Goal: Use online tool/utility

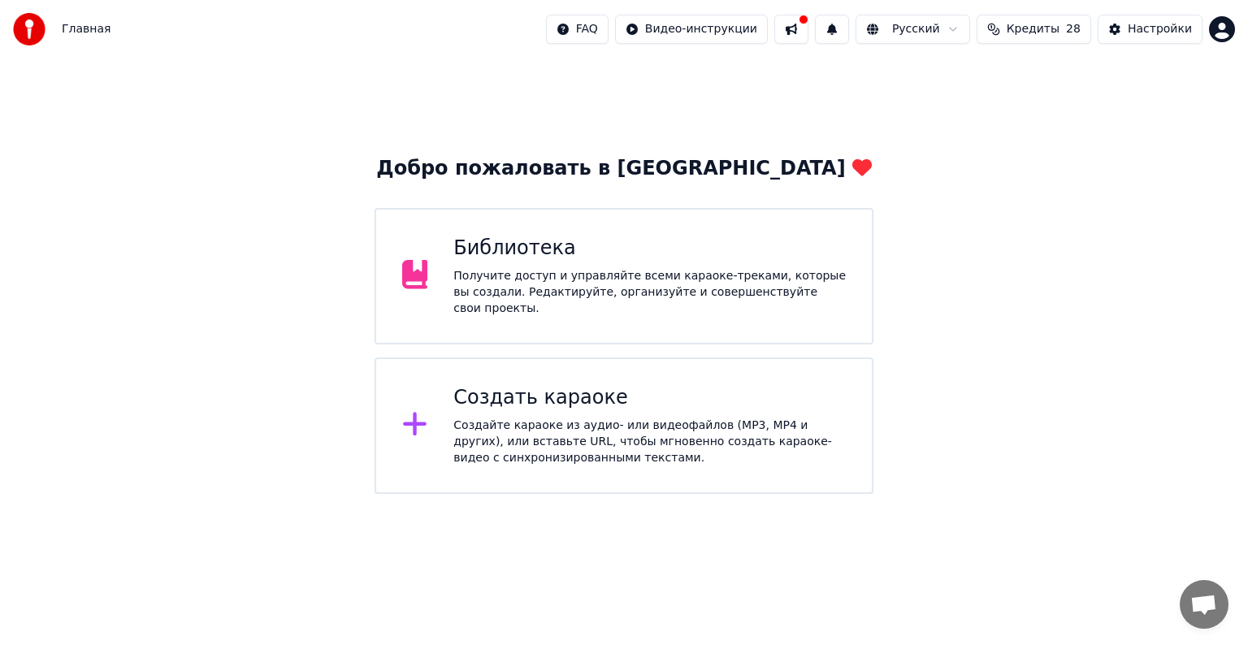
click at [478, 315] on div "Библиотека Получите доступ и управляйте всеми караоке-треками, которые вы созда…" at bounding box center [623, 276] width 499 height 136
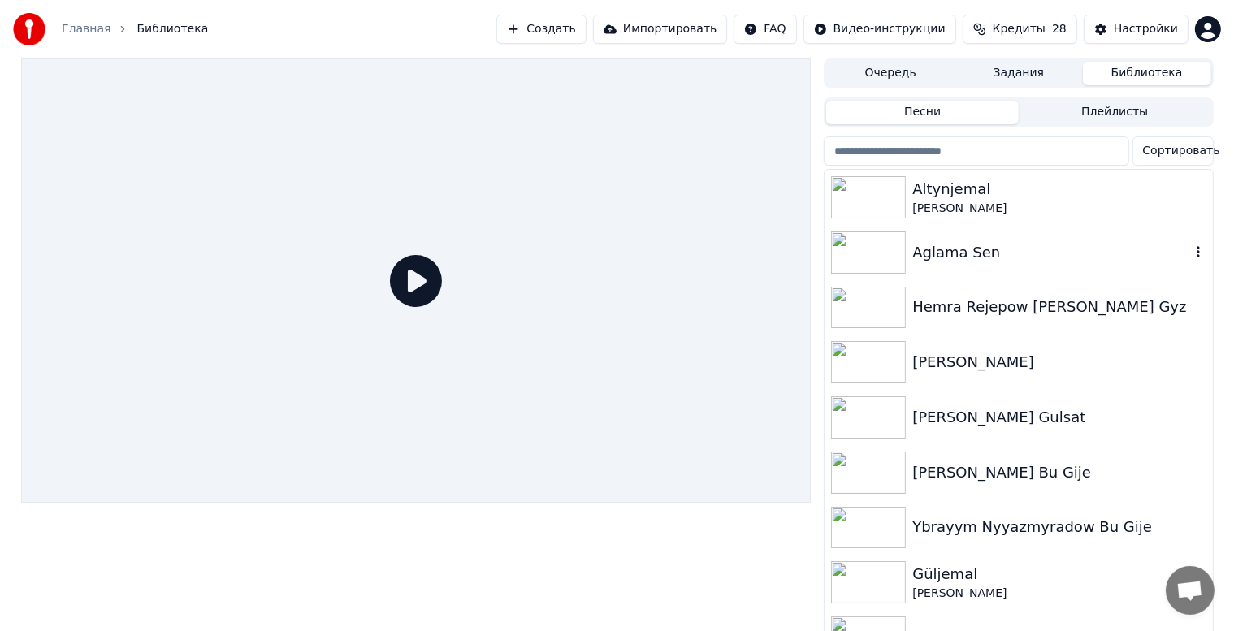
click at [1018, 260] on div "Aglama Sen" at bounding box center [1050, 252] width 277 height 23
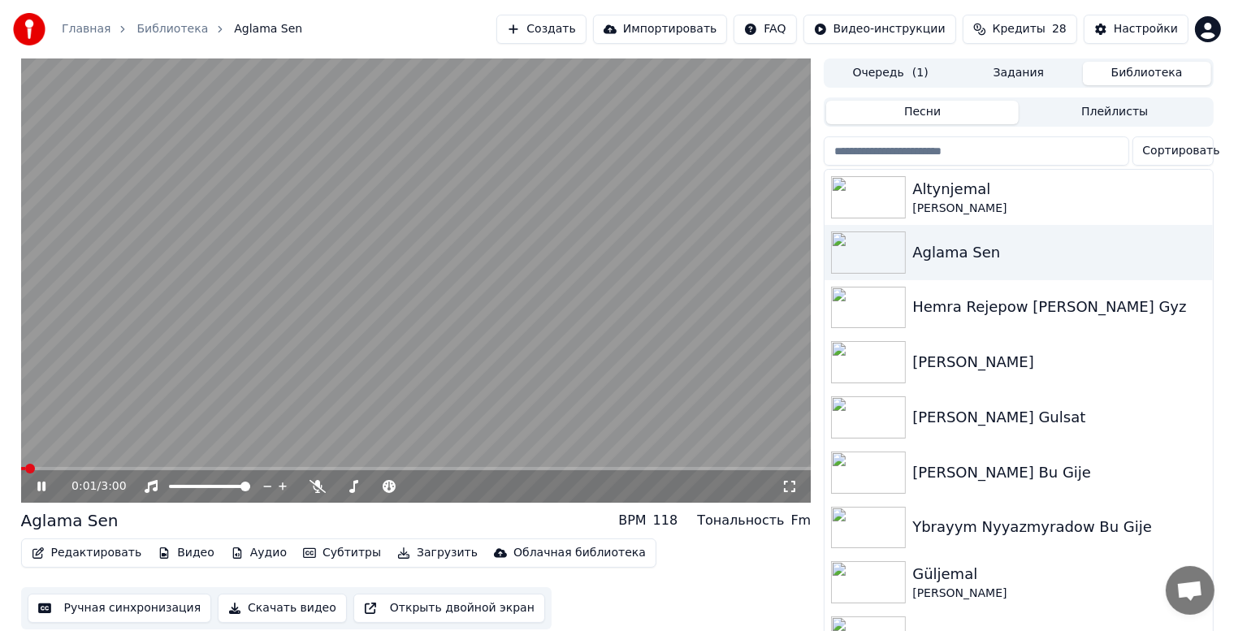
click at [41, 482] on icon at bounding box center [53, 486] width 38 height 13
click at [132, 608] on button "Ручная синхронизация" at bounding box center [120, 608] width 184 height 29
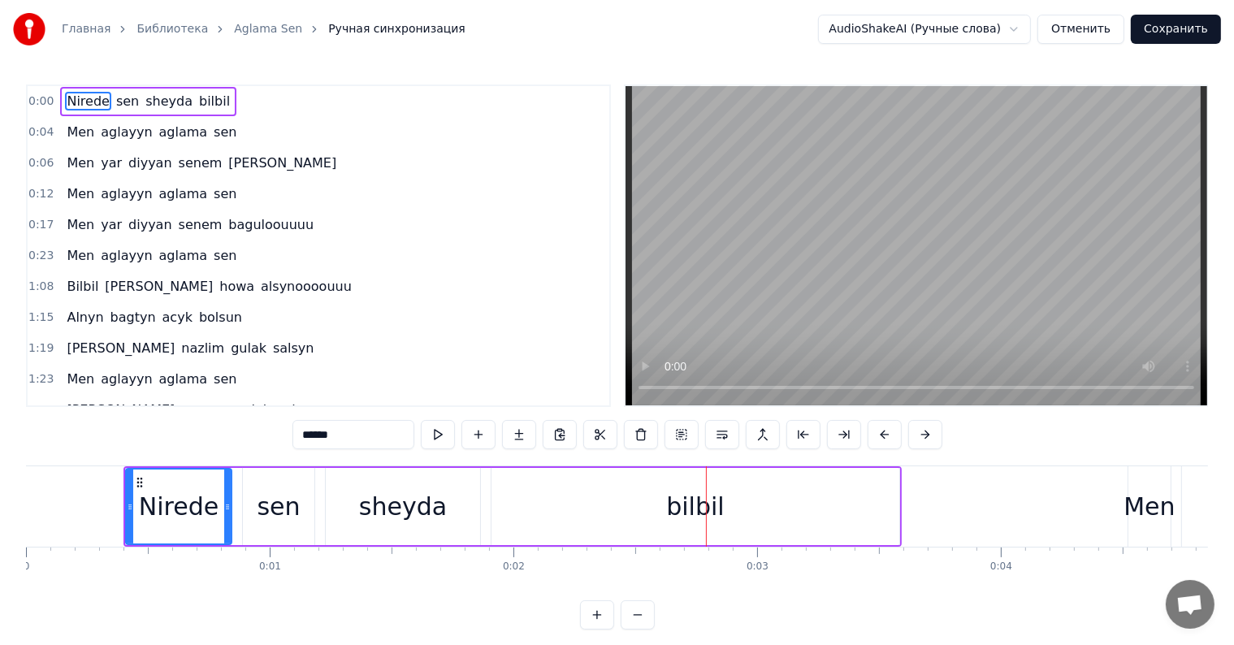
click at [635, 520] on div "bilbil" at bounding box center [695, 506] width 408 height 77
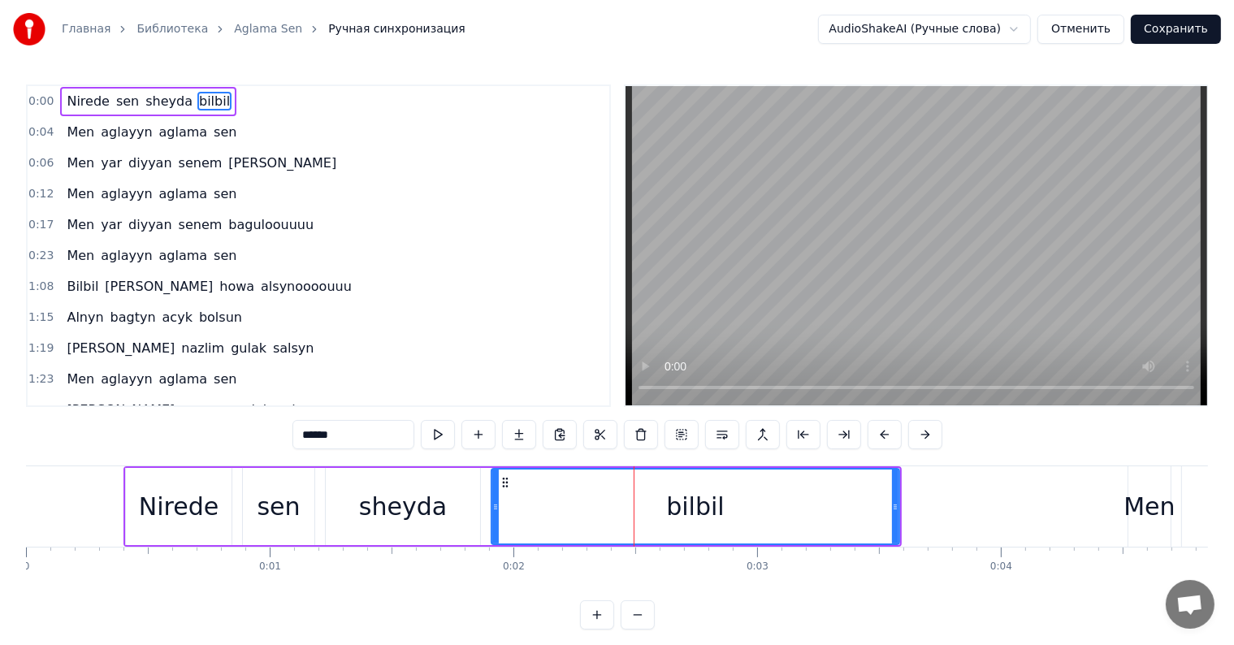
click at [424, 505] on div "sheyda" at bounding box center [403, 506] width 88 height 37
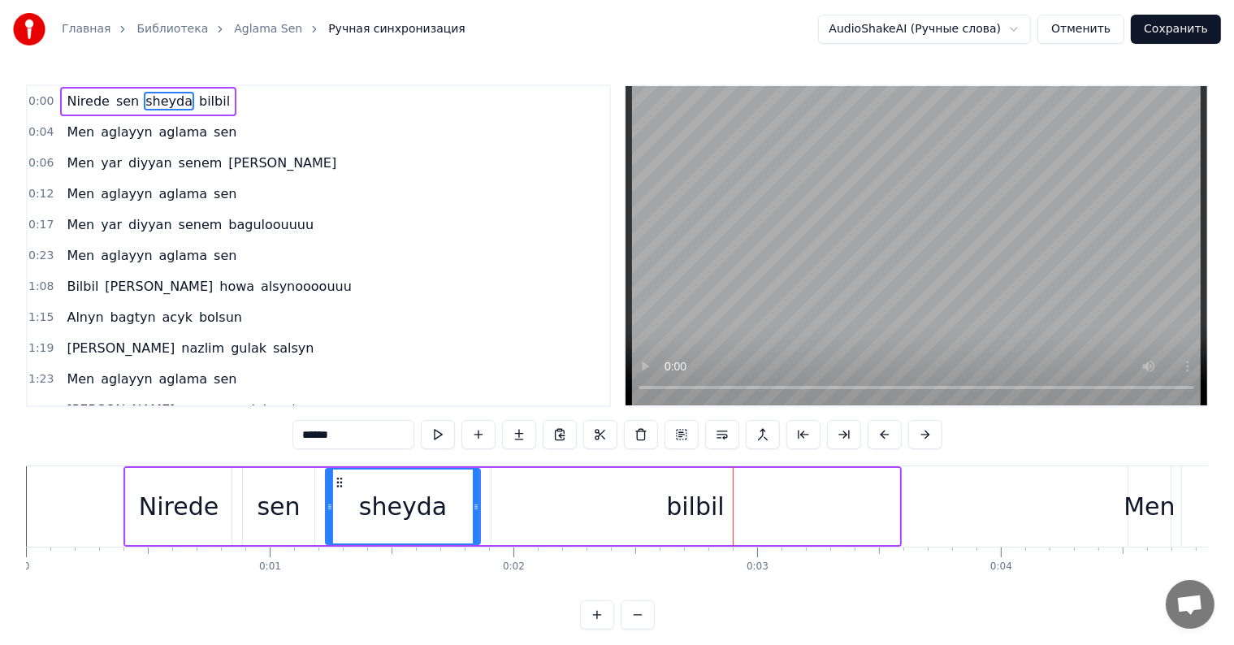
click at [719, 502] on div "bilbil" at bounding box center [695, 506] width 58 height 37
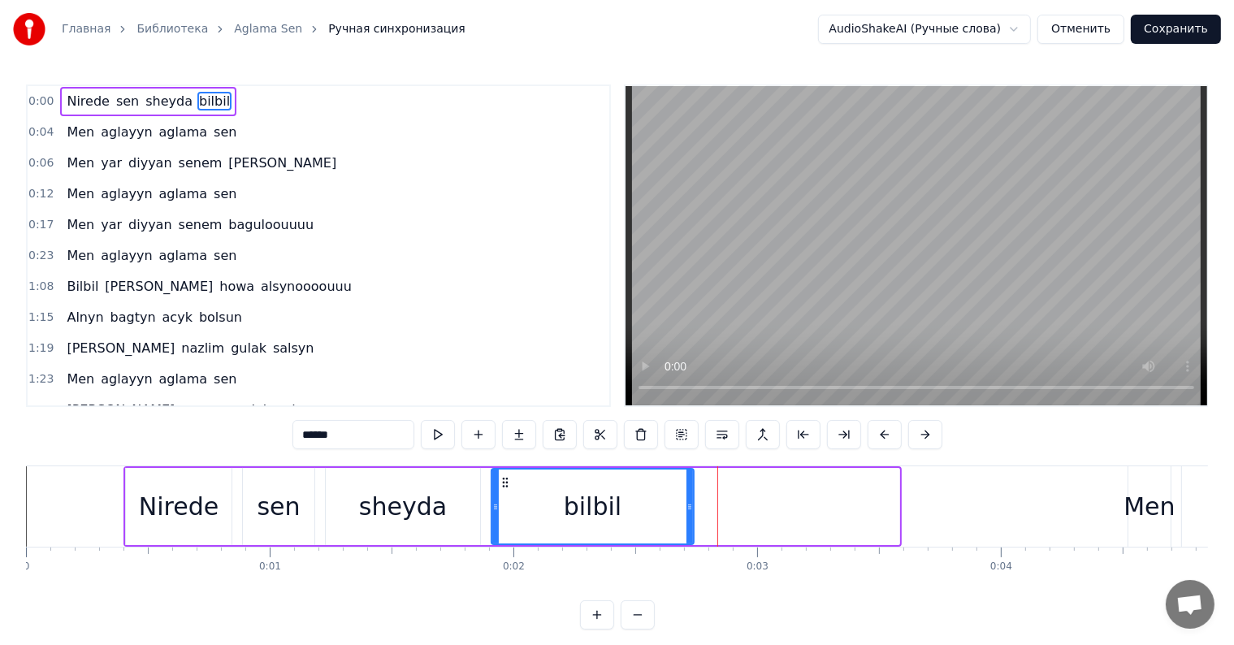
drag, startPoint x: 893, startPoint y: 503, endPoint x: 679, endPoint y: 510, distance: 213.8
click at [686, 514] on div at bounding box center [689, 507] width 6 height 74
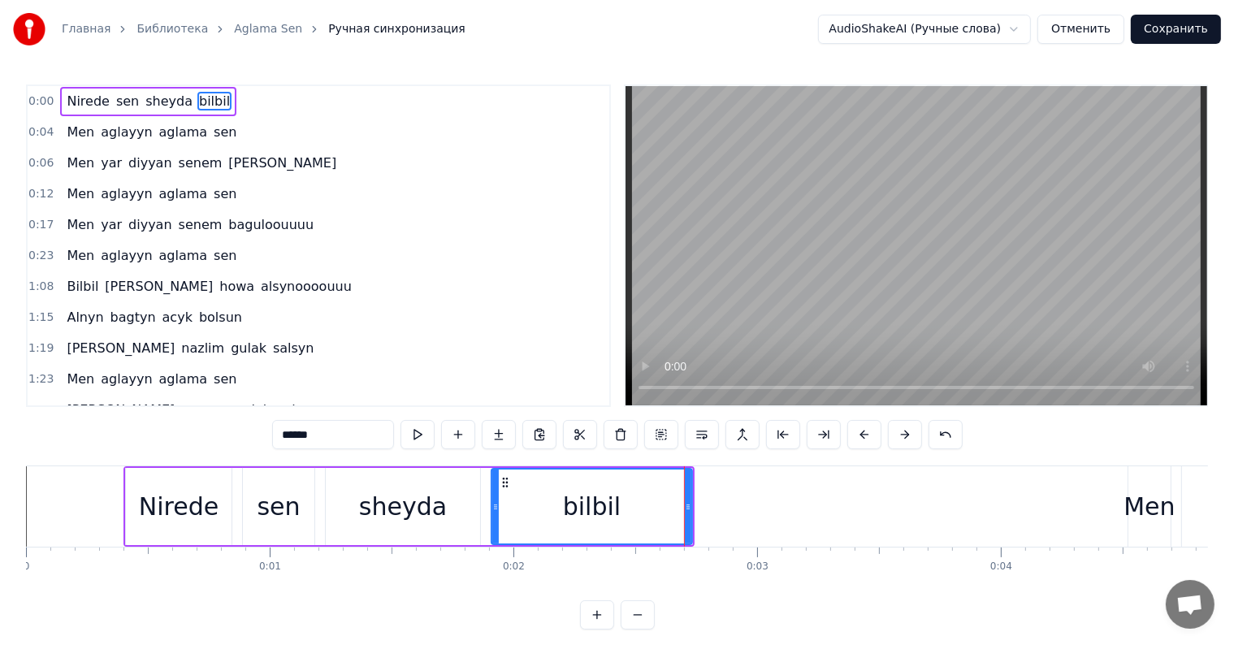
click at [347, 533] on div "sheyda" at bounding box center [403, 506] width 154 height 77
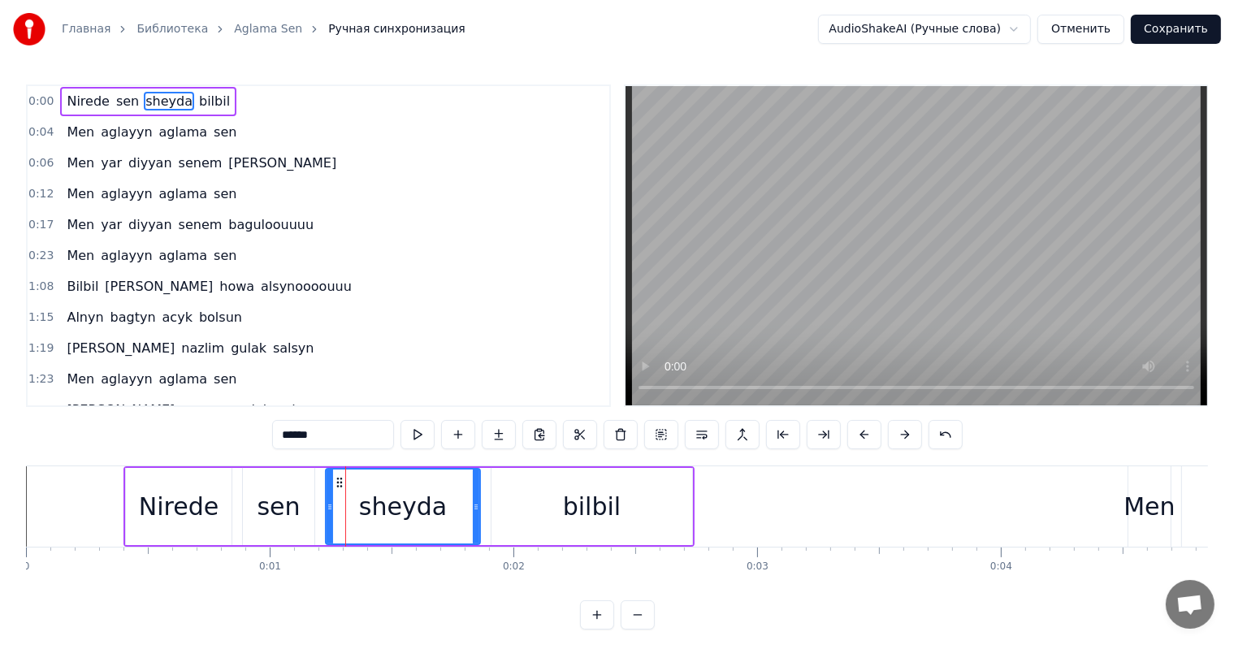
click at [621, 378] on div "0:00 Nirede sen sheyda bilbil 0:04 Men aglayyn aglama sen 0:06 Men yar diyyan […" at bounding box center [617, 245] width 1182 height 322
click at [167, 513] on div "Nirede" at bounding box center [179, 506] width 80 height 37
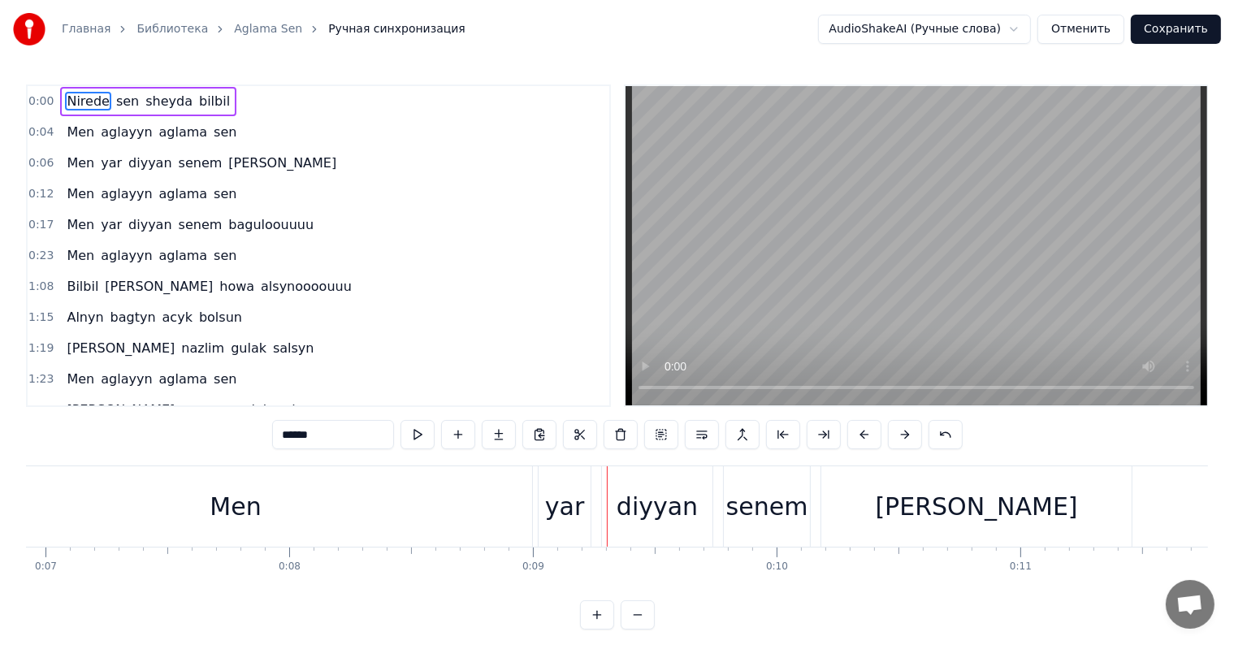
scroll to position [0, 1537]
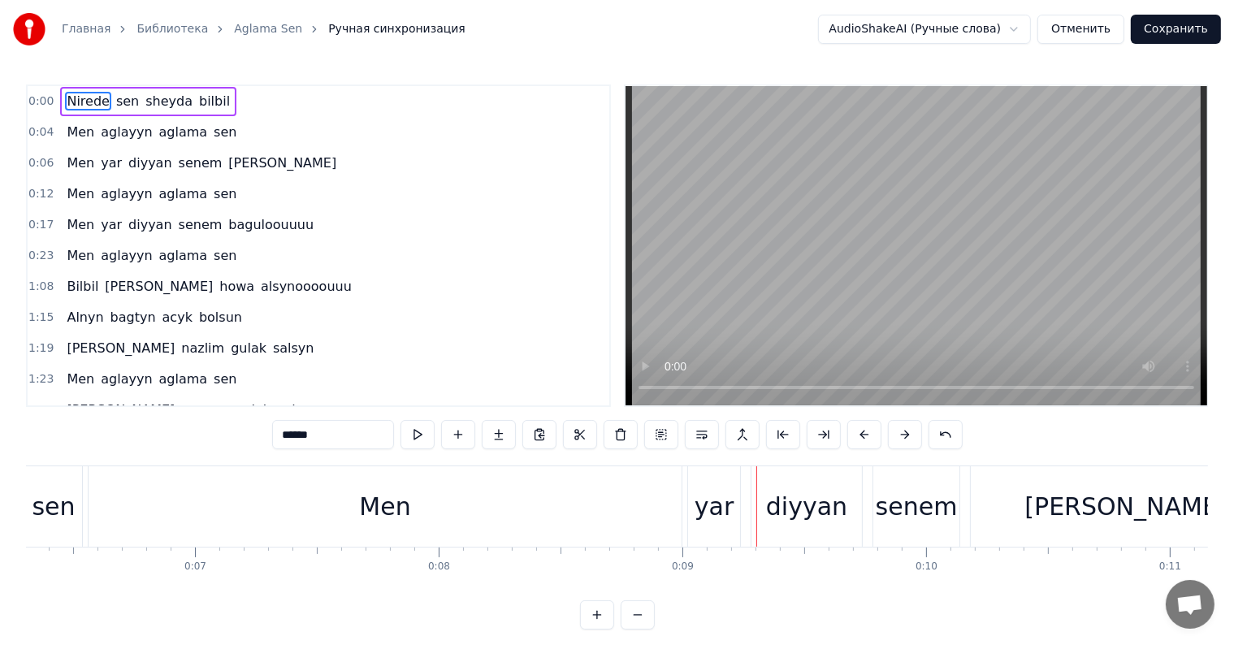
click at [705, 517] on div "yar" at bounding box center [714, 506] width 39 height 37
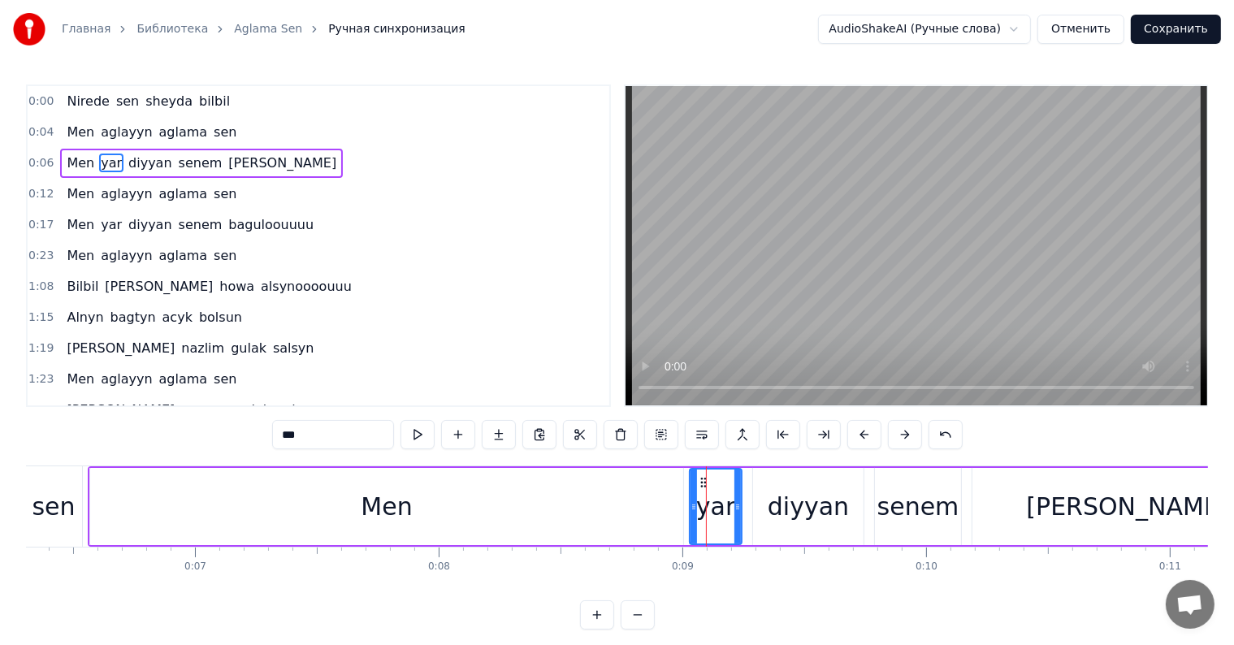
click at [432, 533] on div "Men" at bounding box center [386, 506] width 593 height 77
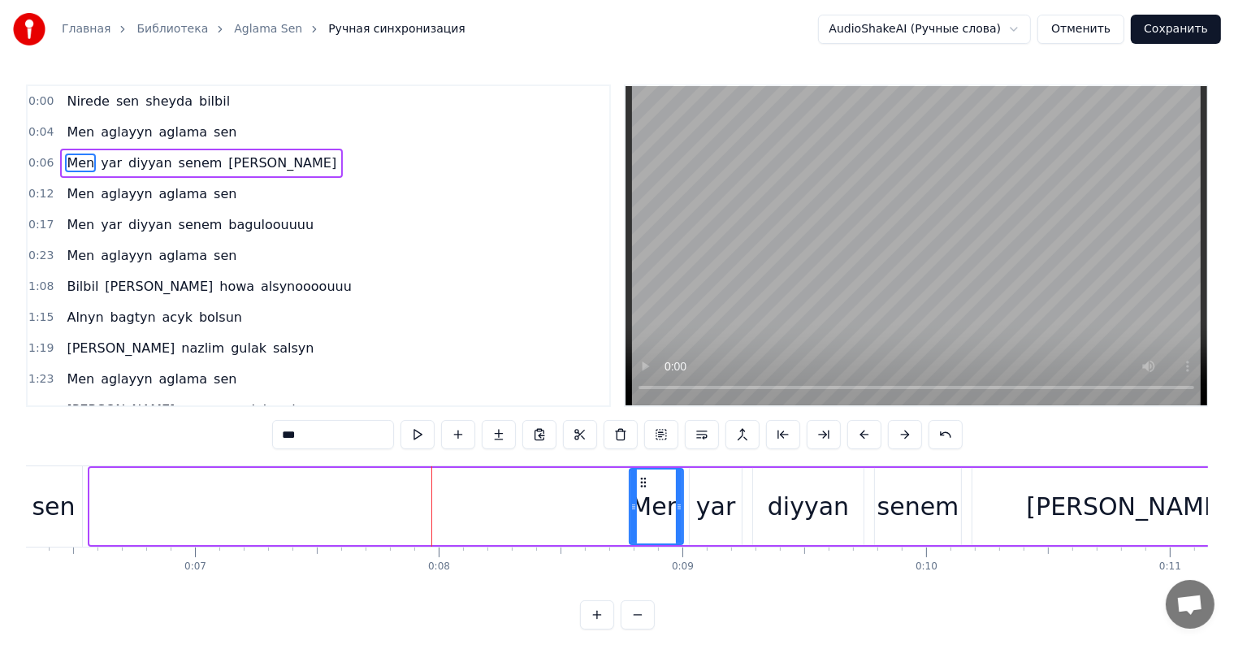
drag, startPoint x: 94, startPoint y: 505, endPoint x: 634, endPoint y: 563, distance: 542.4
click at [634, 563] on div "Nirede sen sheyda bilbil Men aglayyn aglama sen Men yar diyyan [PERSON_NAME] Me…" at bounding box center [617, 526] width 1182 height 122
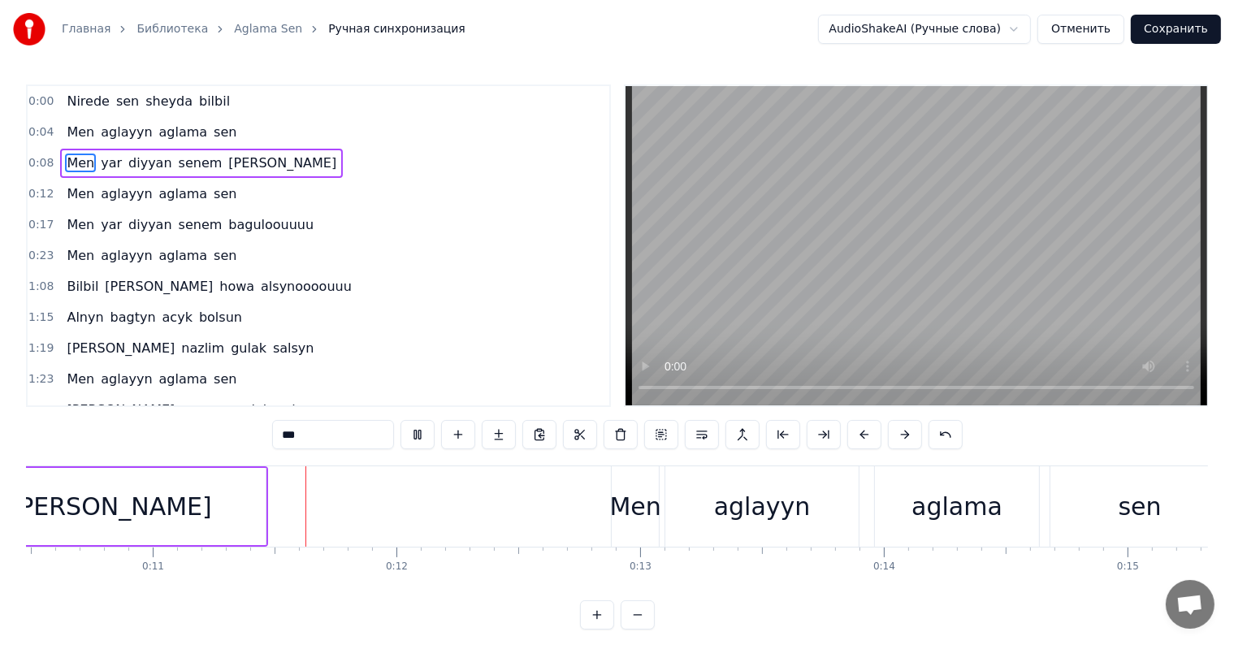
scroll to position [0, 2567]
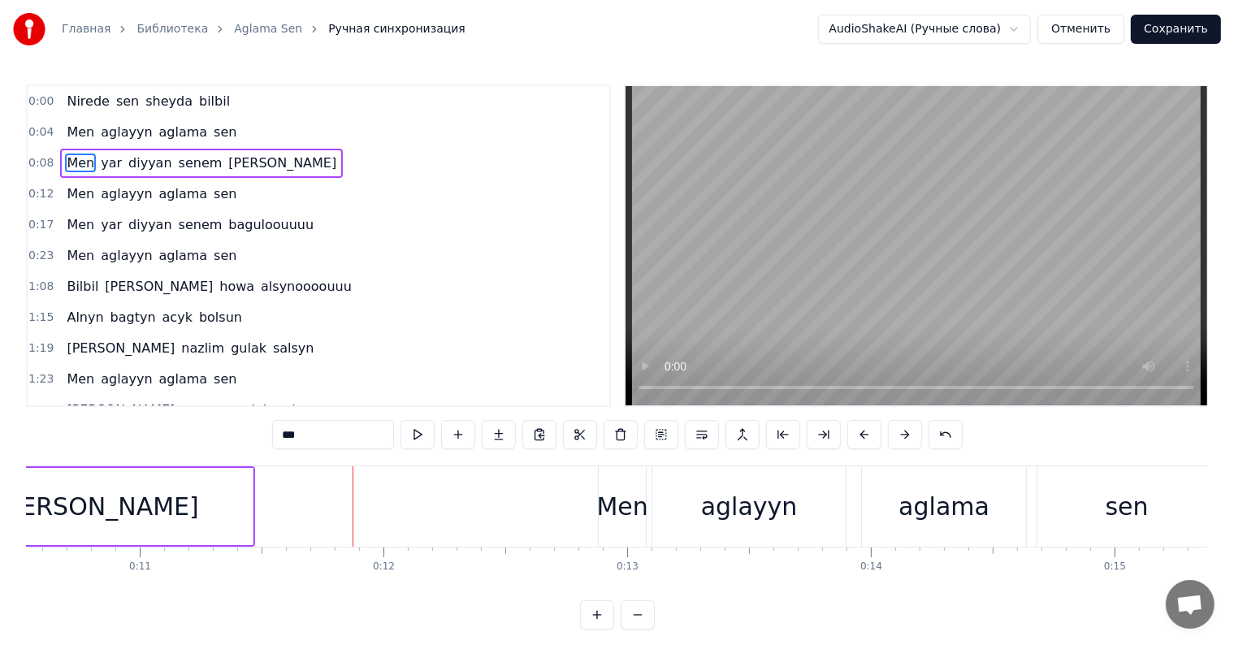
click at [125, 530] on div "[PERSON_NAME]" at bounding box center [97, 506] width 310 height 77
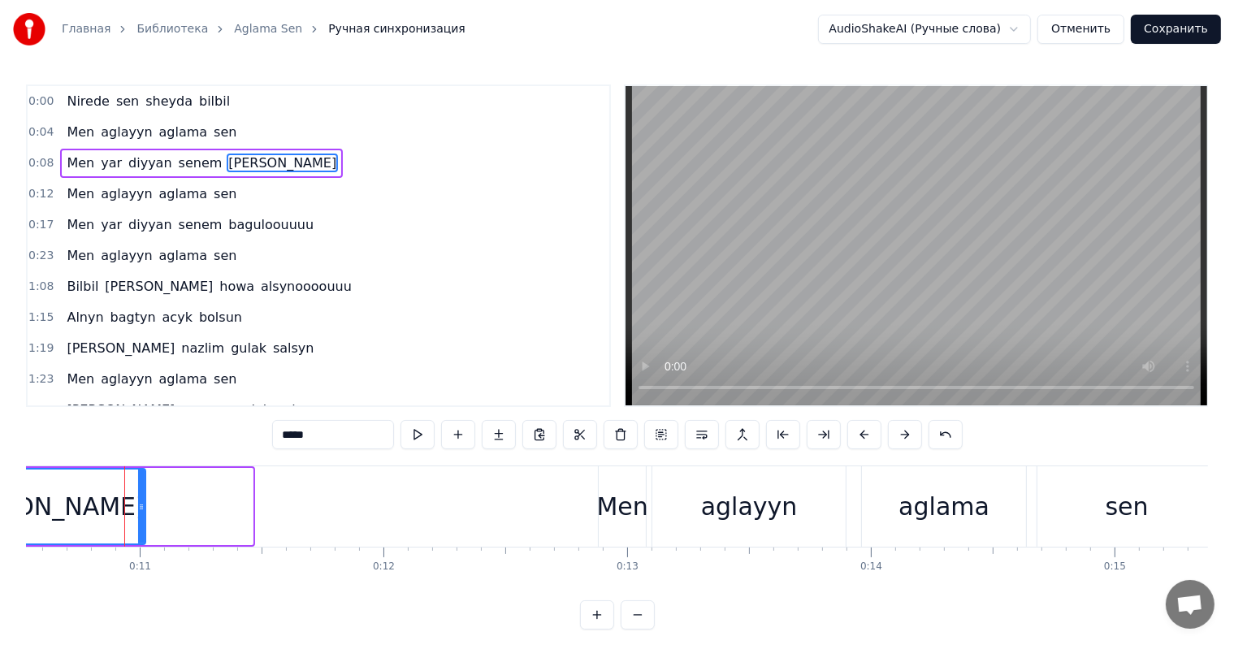
drag, startPoint x: 250, startPoint y: 507, endPoint x: 138, endPoint y: 518, distance: 112.7
click at [138, 518] on div at bounding box center [141, 507] width 6 height 74
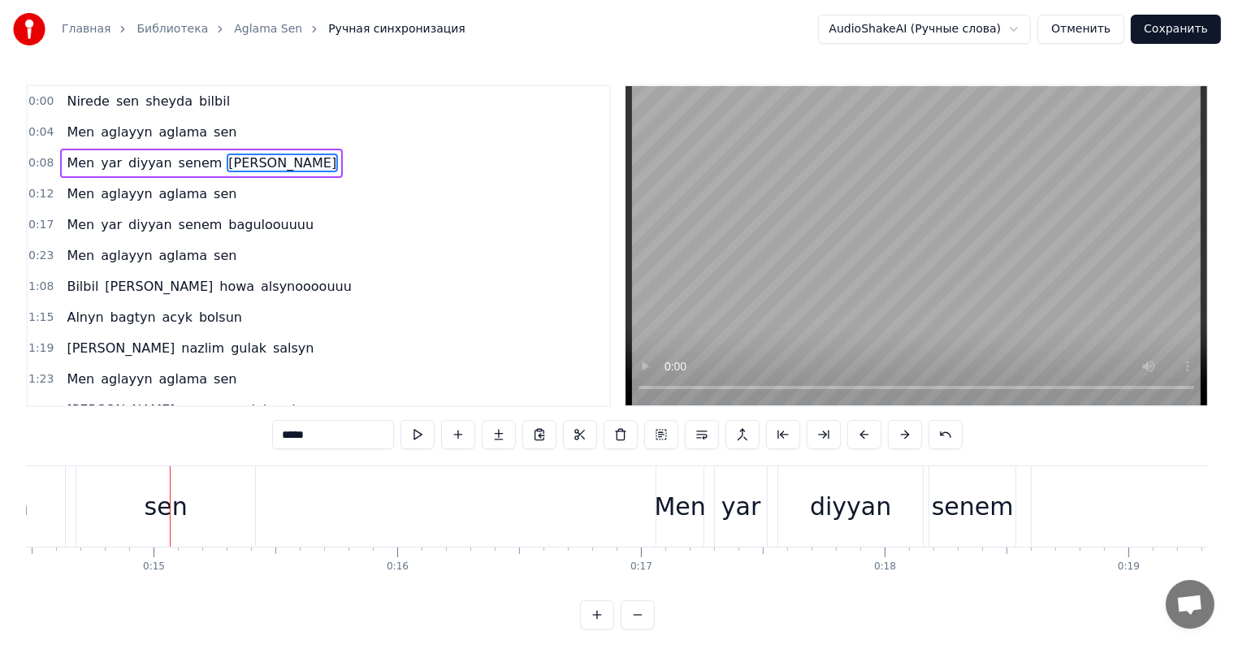
scroll to position [0, 3590]
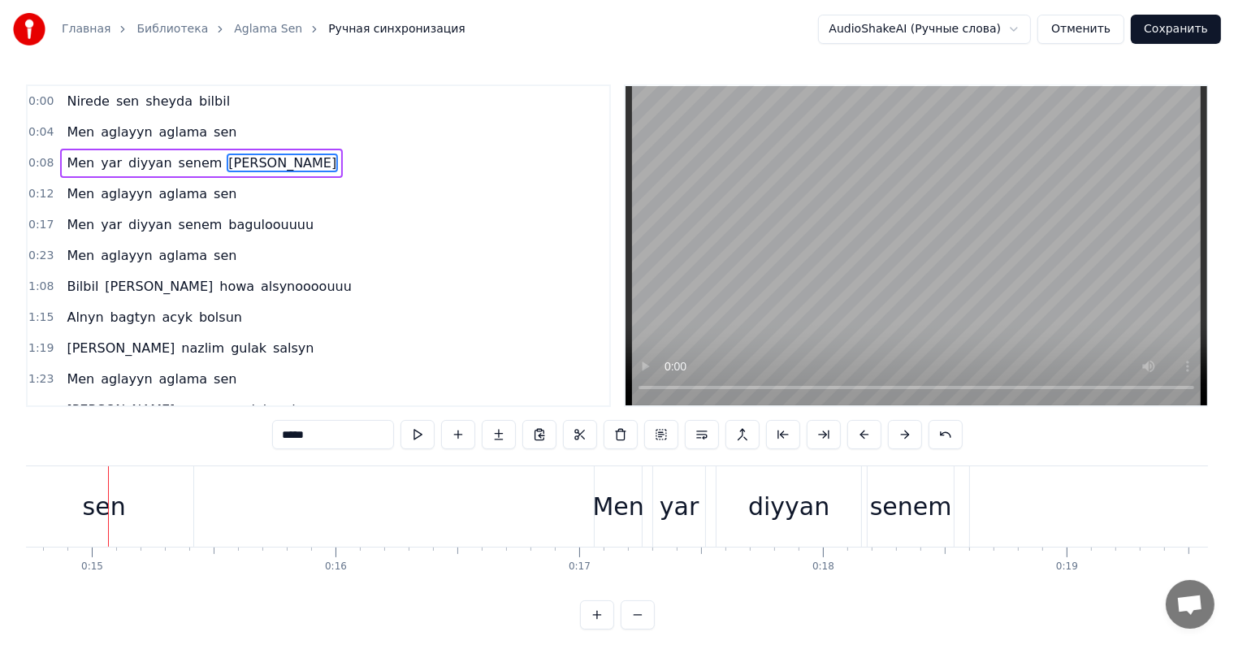
click at [120, 517] on div "sen" at bounding box center [104, 506] width 43 height 37
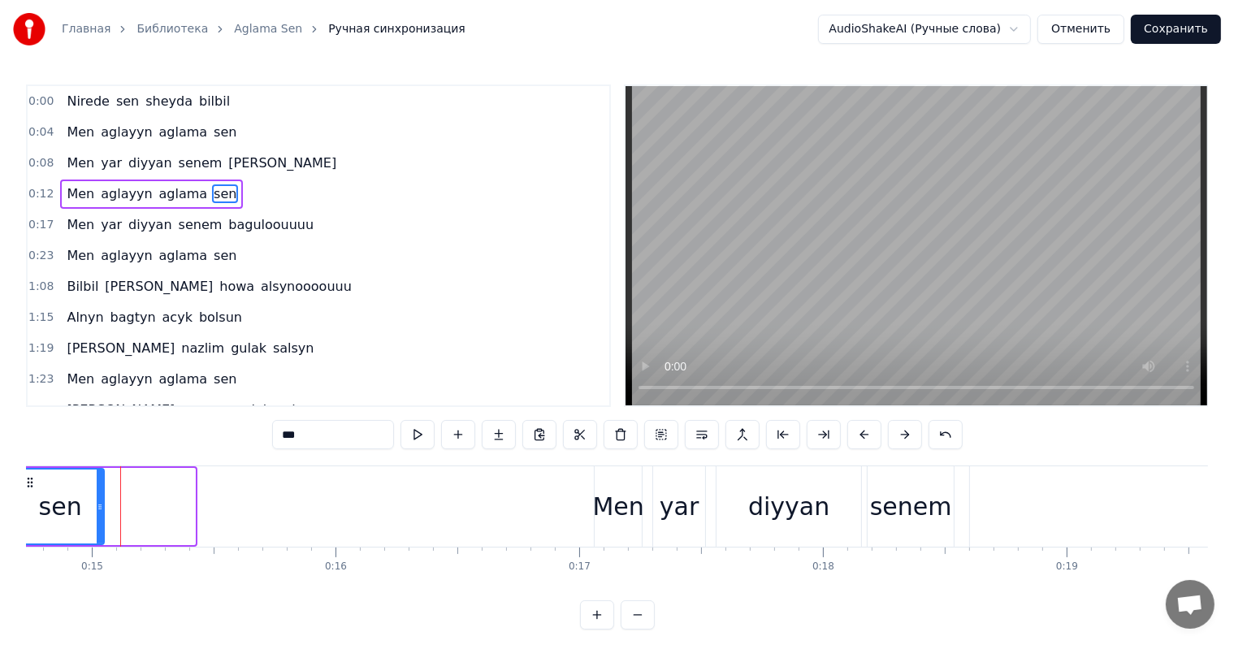
drag, startPoint x: 192, startPoint y: 504, endPoint x: 101, endPoint y: 530, distance: 94.6
click at [101, 530] on div at bounding box center [100, 507] width 6 height 74
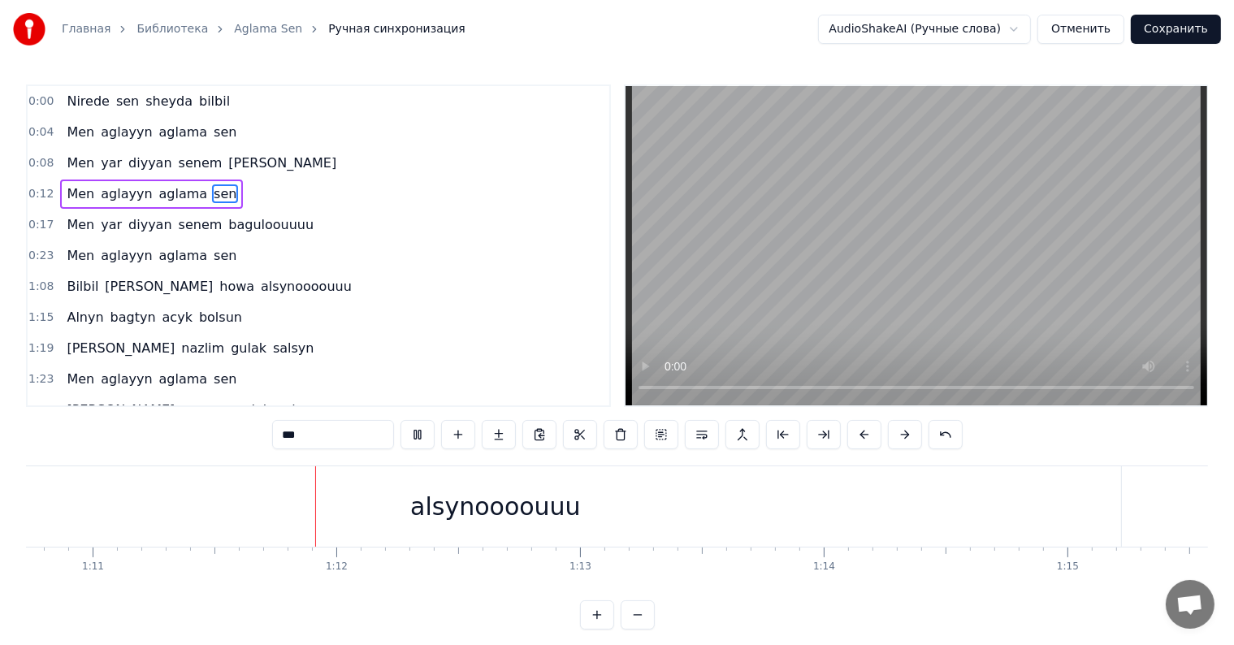
scroll to position [0, 17251]
click at [1013, 499] on div "alsynoooouuu" at bounding box center [480, 506] width 1251 height 80
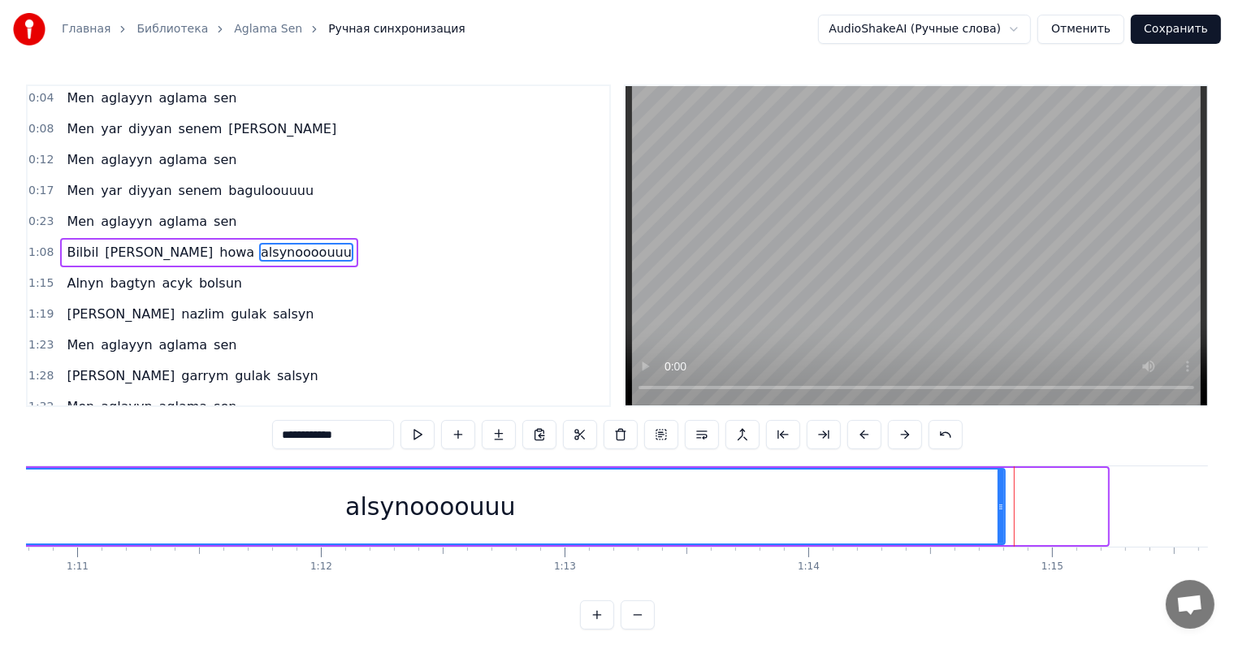
drag, startPoint x: 1101, startPoint y: 497, endPoint x: 999, endPoint y: 510, distance: 103.2
click at [999, 510] on div at bounding box center [1001, 507] width 6 height 74
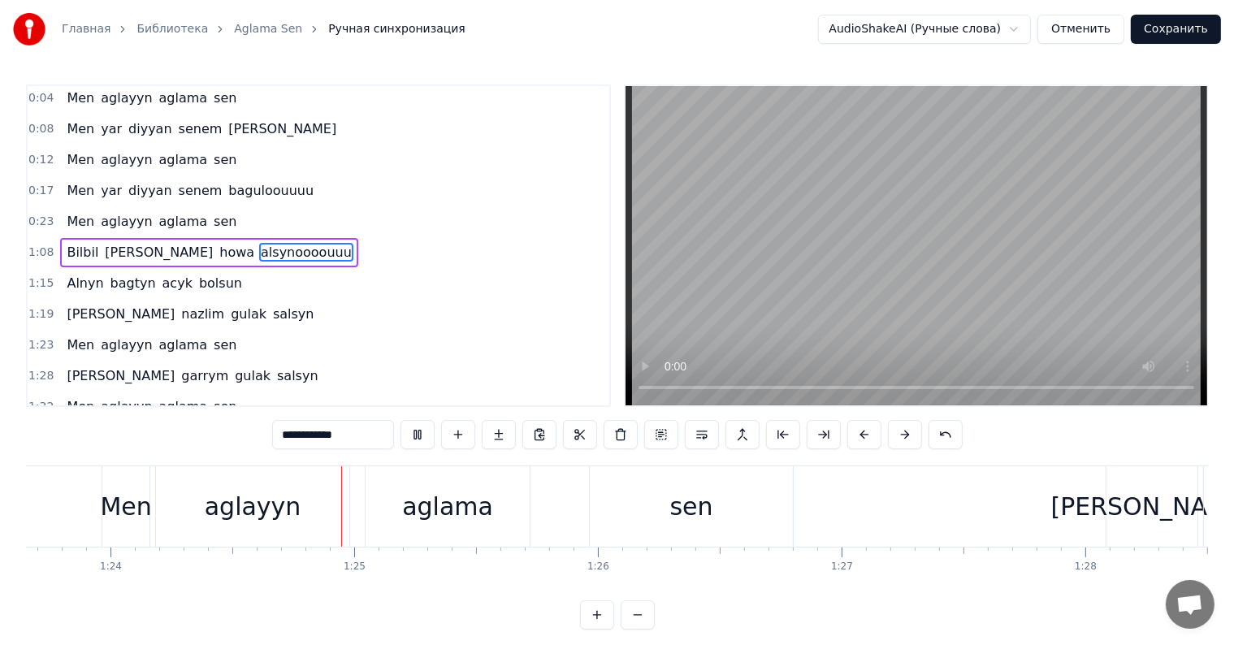
scroll to position [0, 20408]
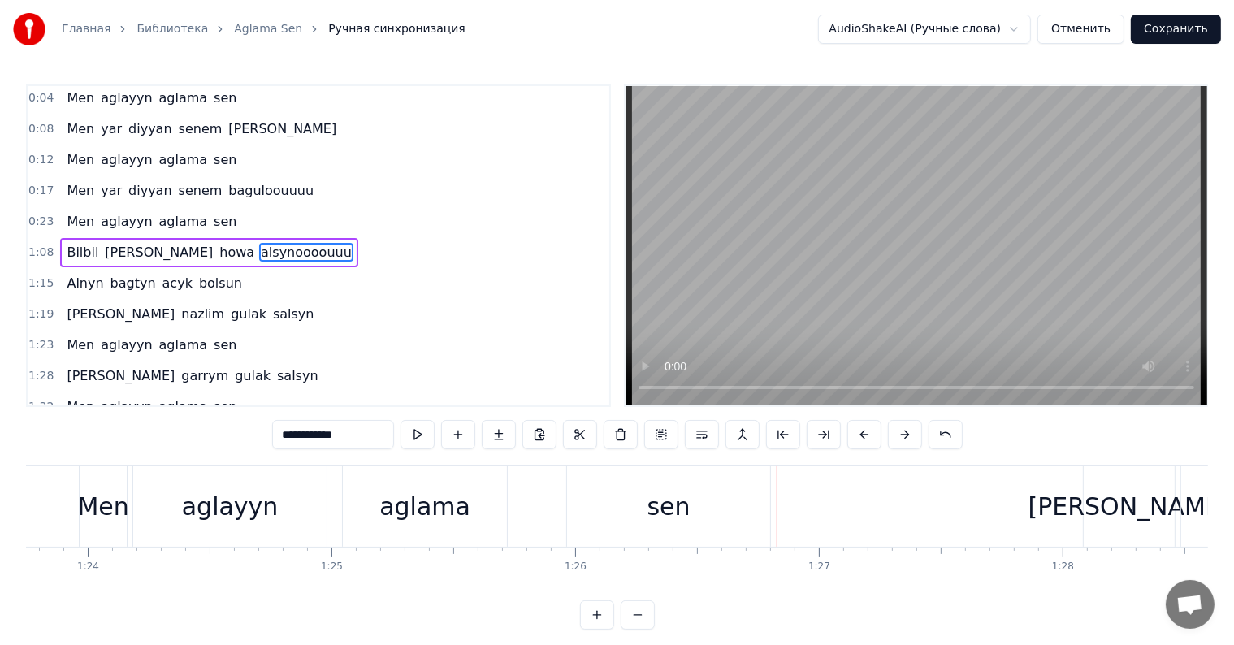
click at [681, 510] on div "sen" at bounding box center [668, 506] width 43 height 37
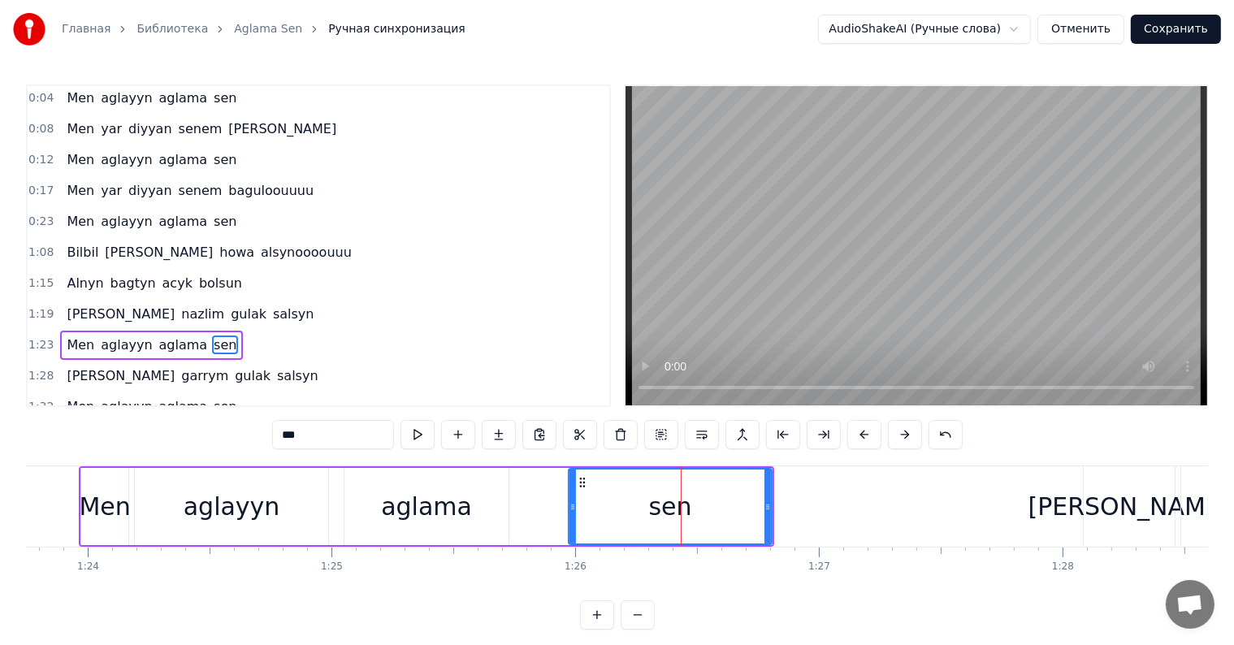
scroll to position [123, 0]
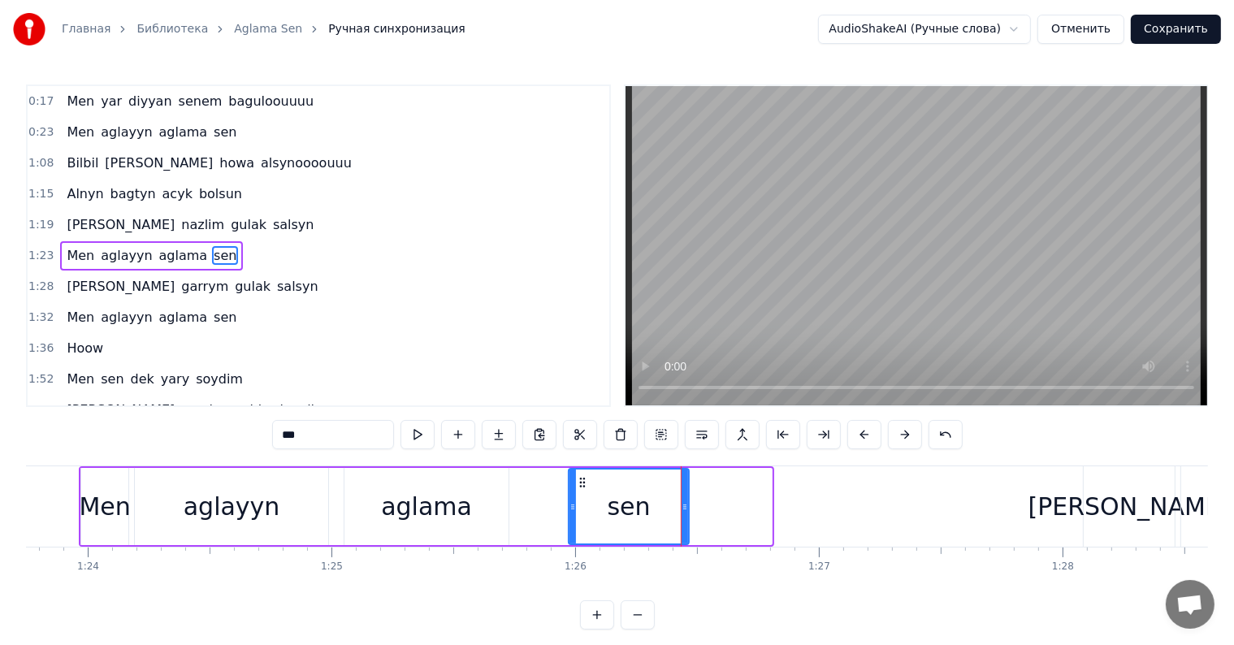
drag, startPoint x: 770, startPoint y: 500, endPoint x: 670, endPoint y: 510, distance: 100.4
click at [682, 516] on div at bounding box center [685, 507] width 6 height 74
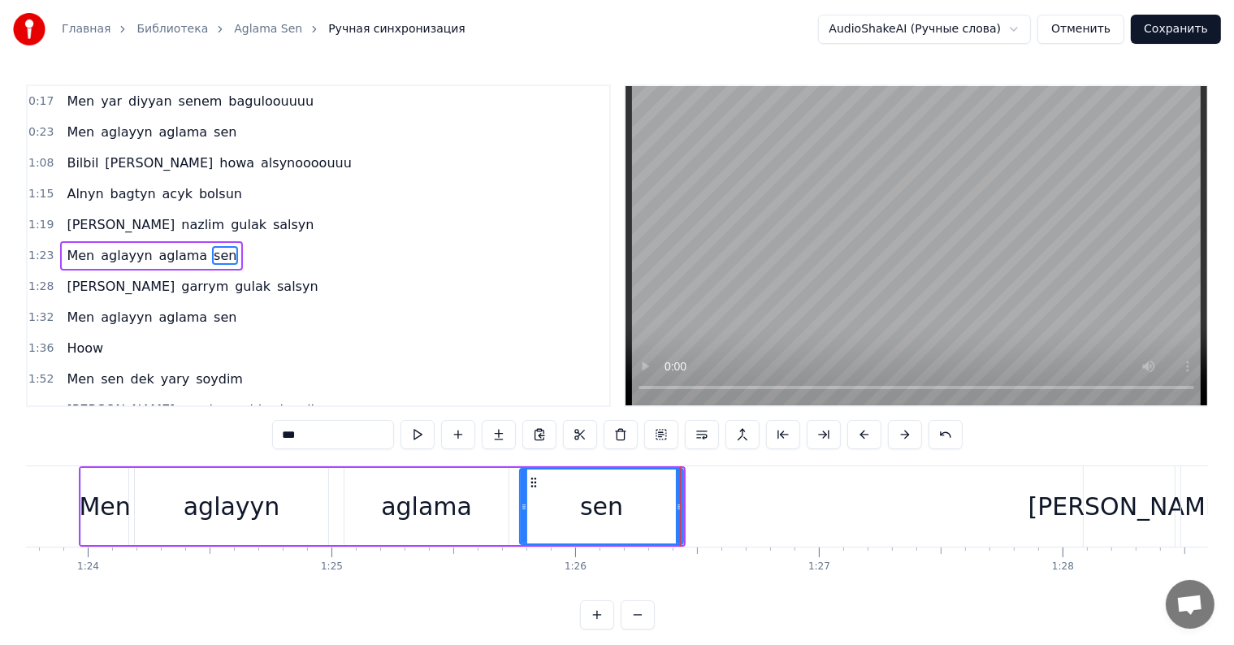
drag, startPoint x: 572, startPoint y: 508, endPoint x: 524, endPoint y: 523, distance: 50.4
click at [523, 522] on div at bounding box center [524, 507] width 6 height 74
click at [393, 510] on div "aglama" at bounding box center [426, 506] width 91 height 37
type input "******"
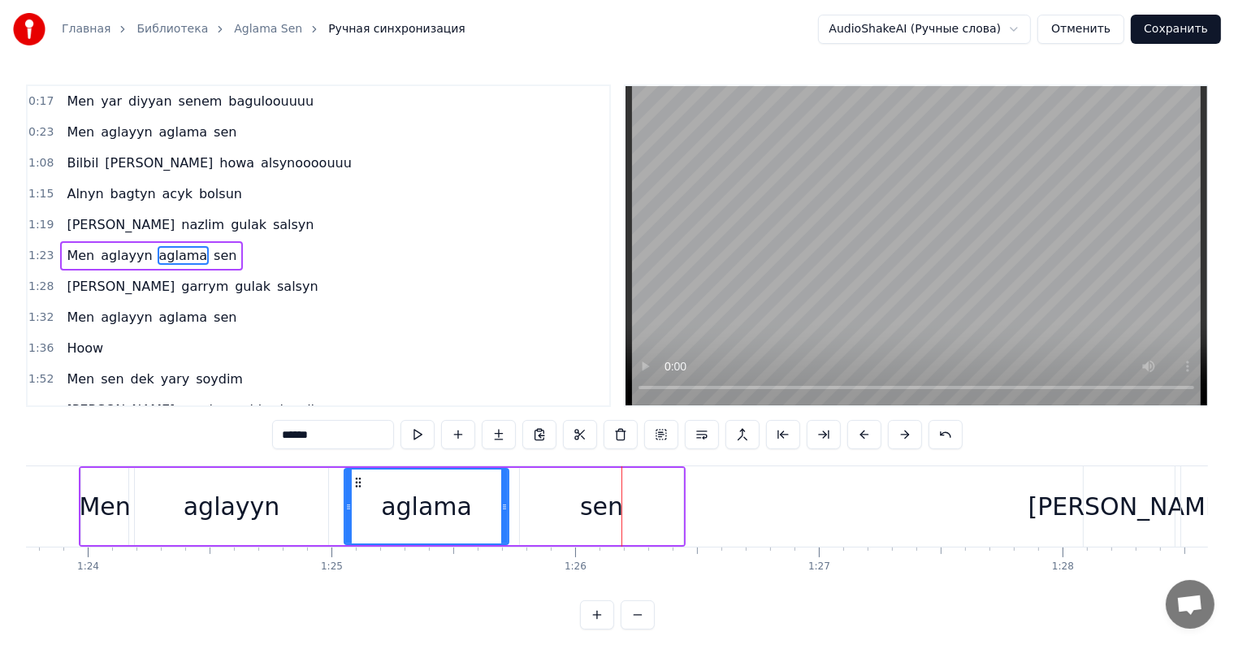
click at [621, 487] on div at bounding box center [621, 506] width 1 height 80
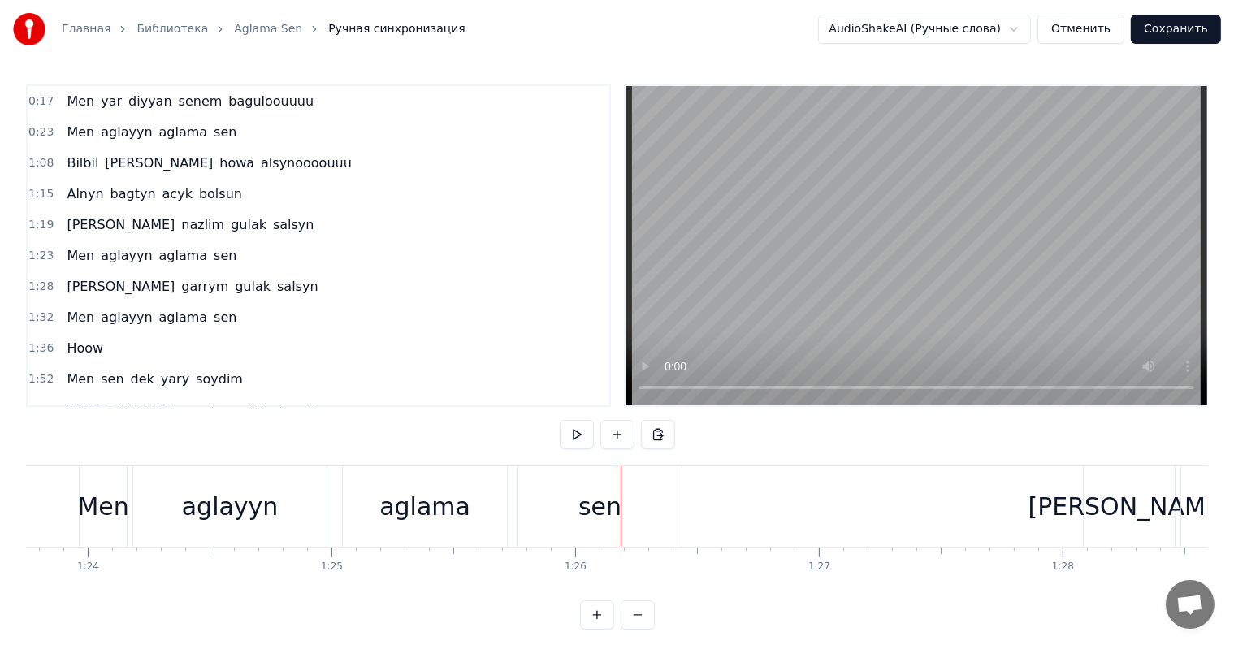
click at [621, 499] on div at bounding box center [621, 506] width 1 height 80
click at [680, 504] on div "sen" at bounding box center [599, 506] width 163 height 80
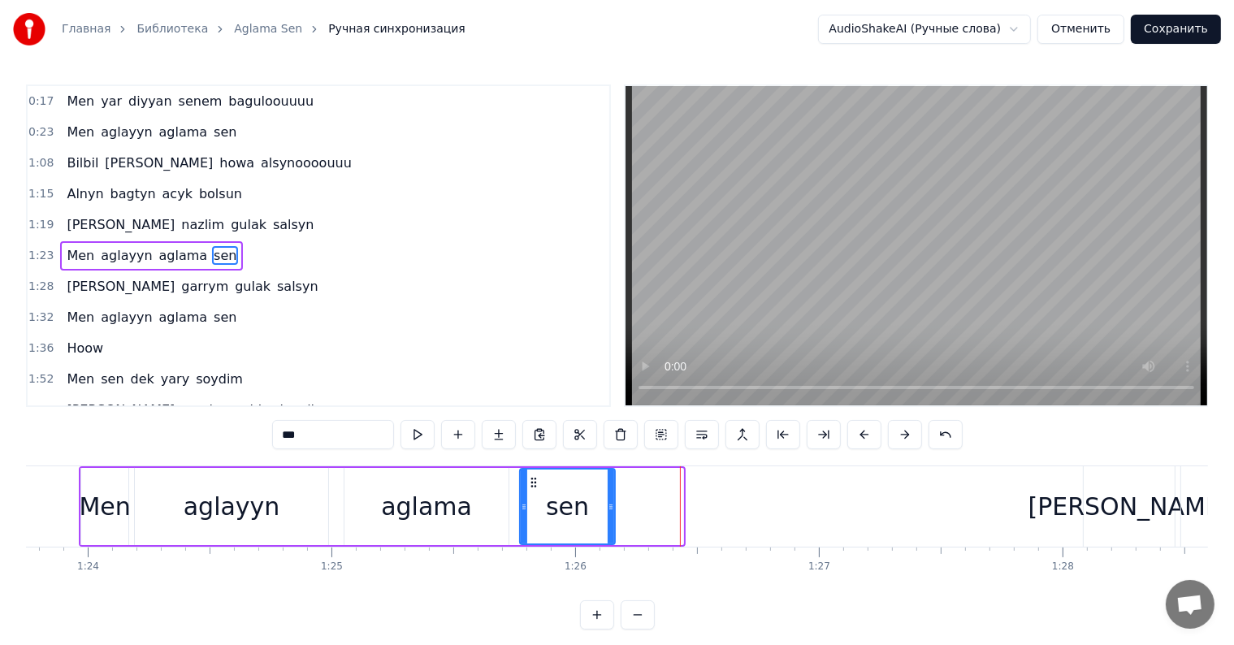
drag, startPoint x: 677, startPoint y: 500, endPoint x: 601, endPoint y: 491, distance: 76.2
click at [608, 497] on div at bounding box center [611, 507] width 6 height 74
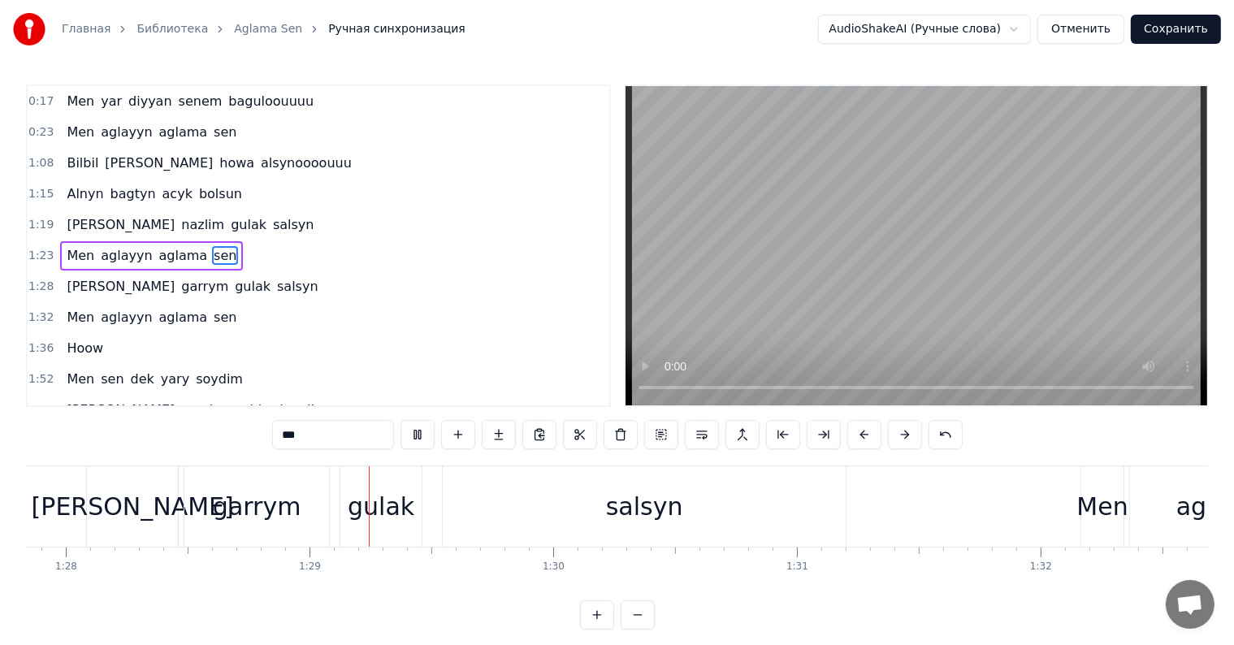
scroll to position [0, 21490]
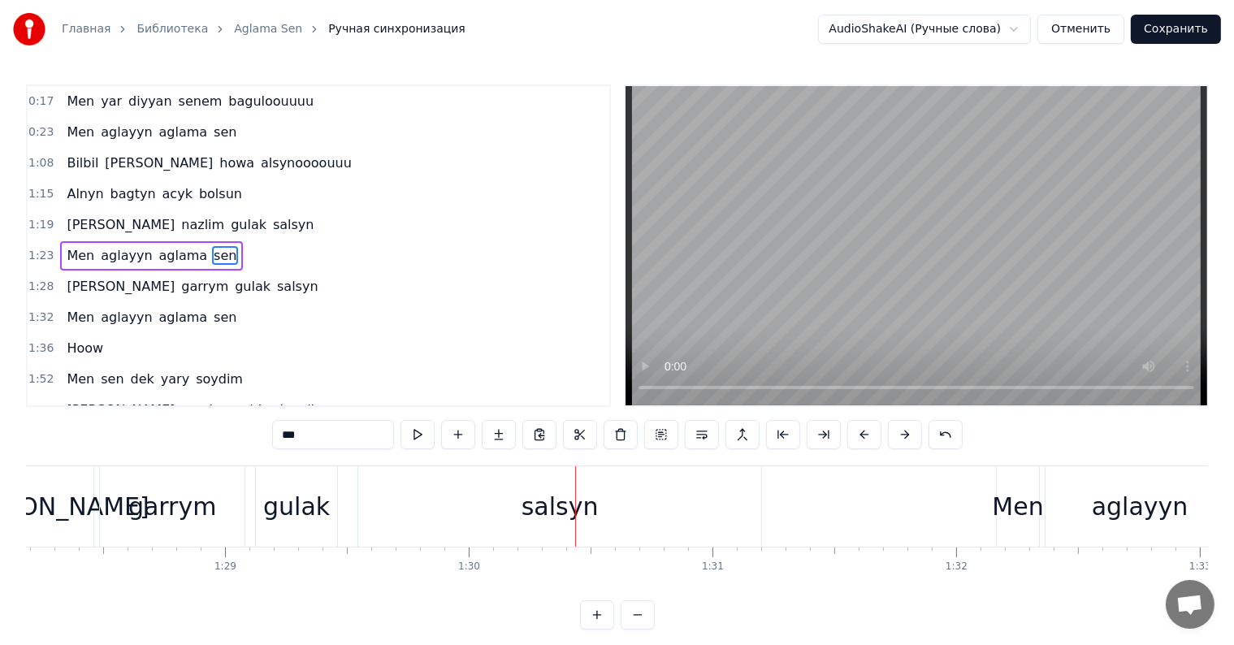
click at [500, 513] on div "salsyn" at bounding box center [559, 506] width 403 height 80
type input "******"
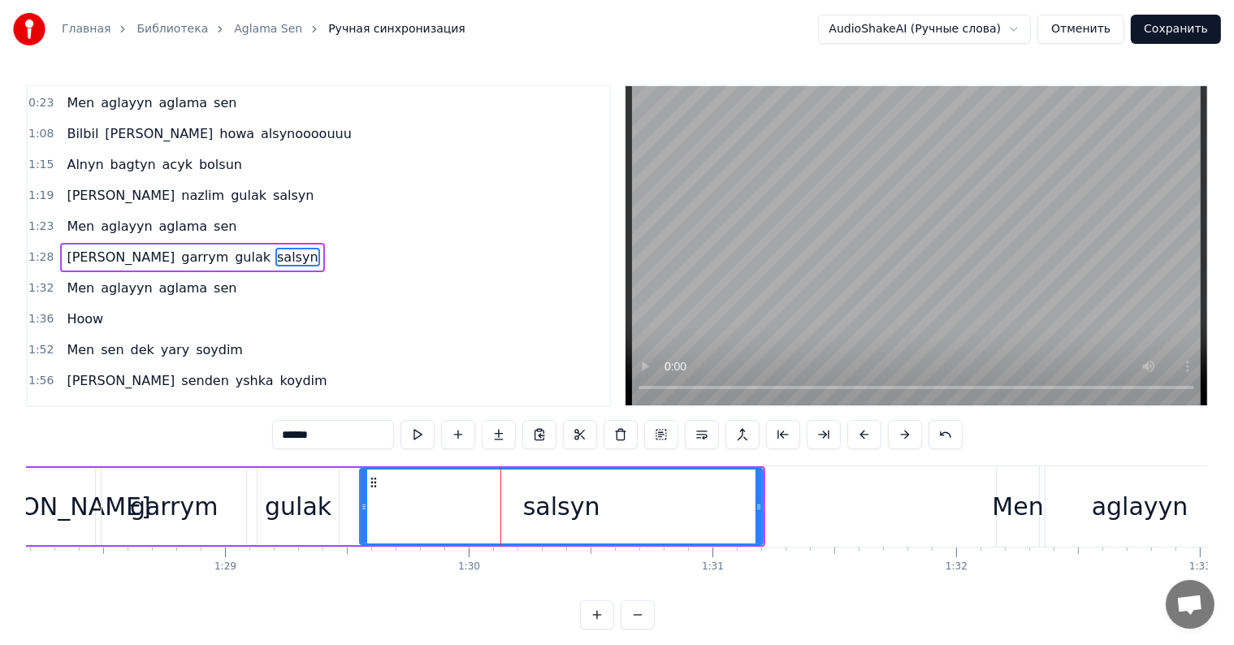
scroll to position [154, 0]
click at [761, 500] on div "salsyn" at bounding box center [561, 506] width 405 height 77
drag, startPoint x: 760, startPoint y: 500, endPoint x: 535, endPoint y: 523, distance: 226.2
click at [535, 523] on div "Nirede sen sheyda bilbil Men aglayyn aglama sen Men yar diyyan [PERSON_NAME] Me…" at bounding box center [566, 505] width 44060 height 81
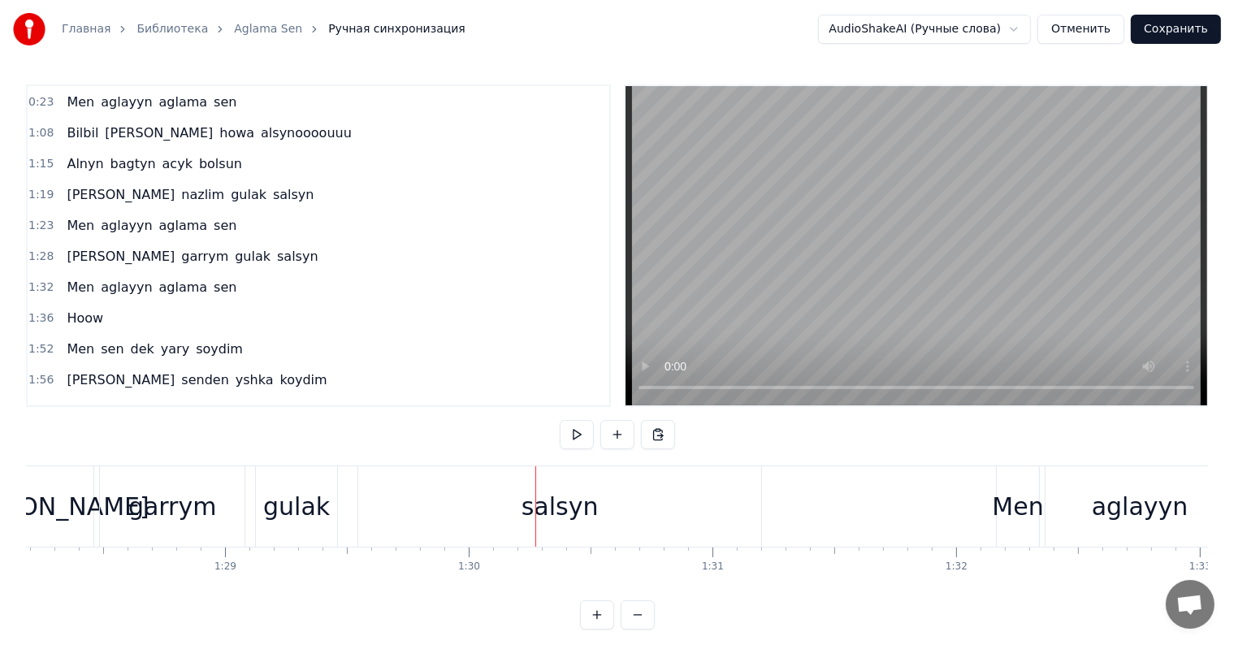
click at [528, 506] on div "salsyn" at bounding box center [560, 506] width 77 height 37
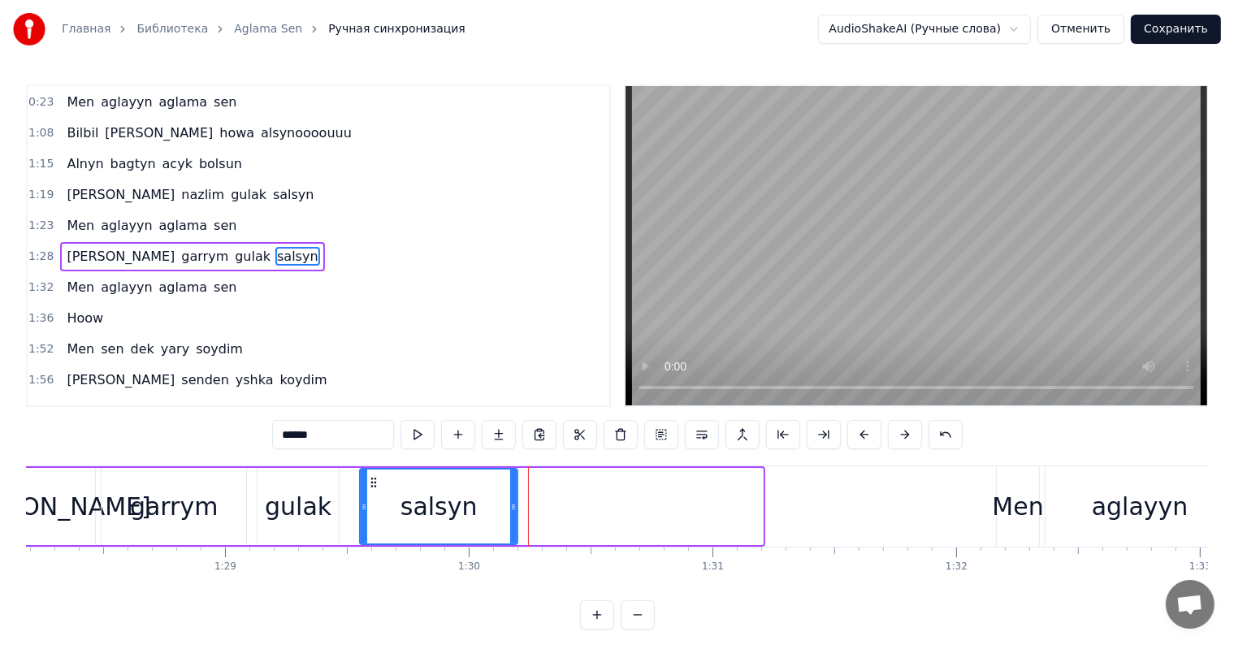
drag, startPoint x: 759, startPoint y: 503, endPoint x: 516, endPoint y: 509, distance: 242.9
click at [510, 517] on div at bounding box center [513, 507] width 6 height 74
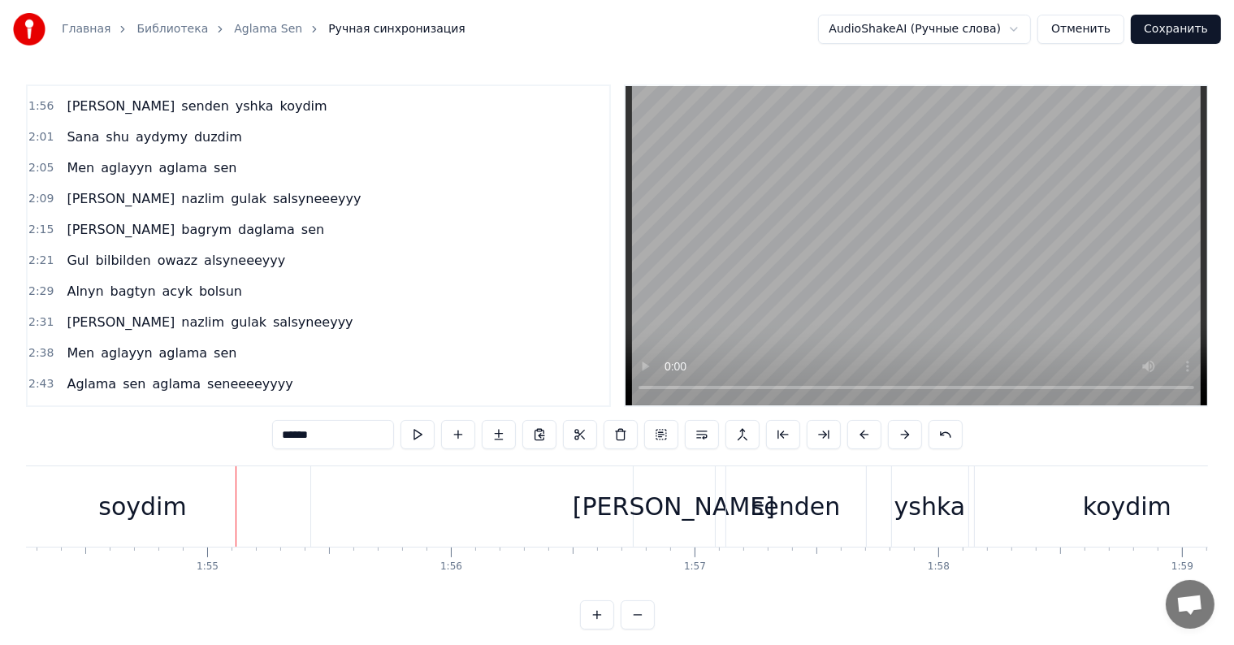
scroll to position [0, 27885]
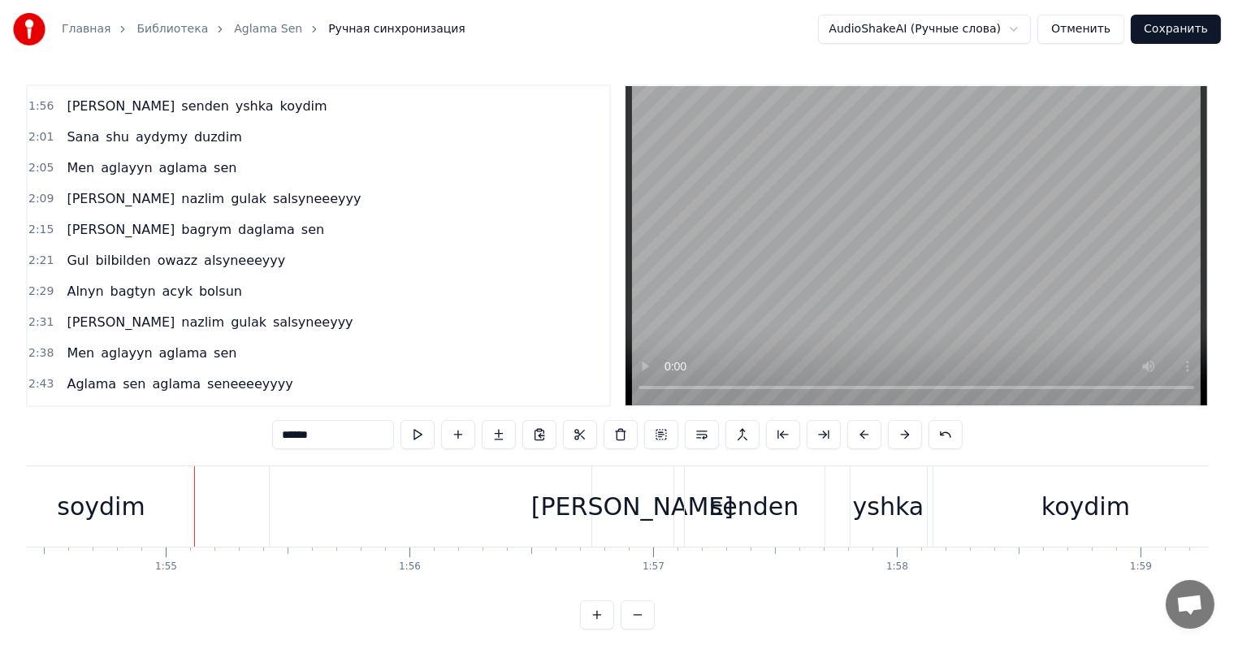
click at [178, 505] on div "soydim" at bounding box center [101, 506] width 335 height 80
type input "******"
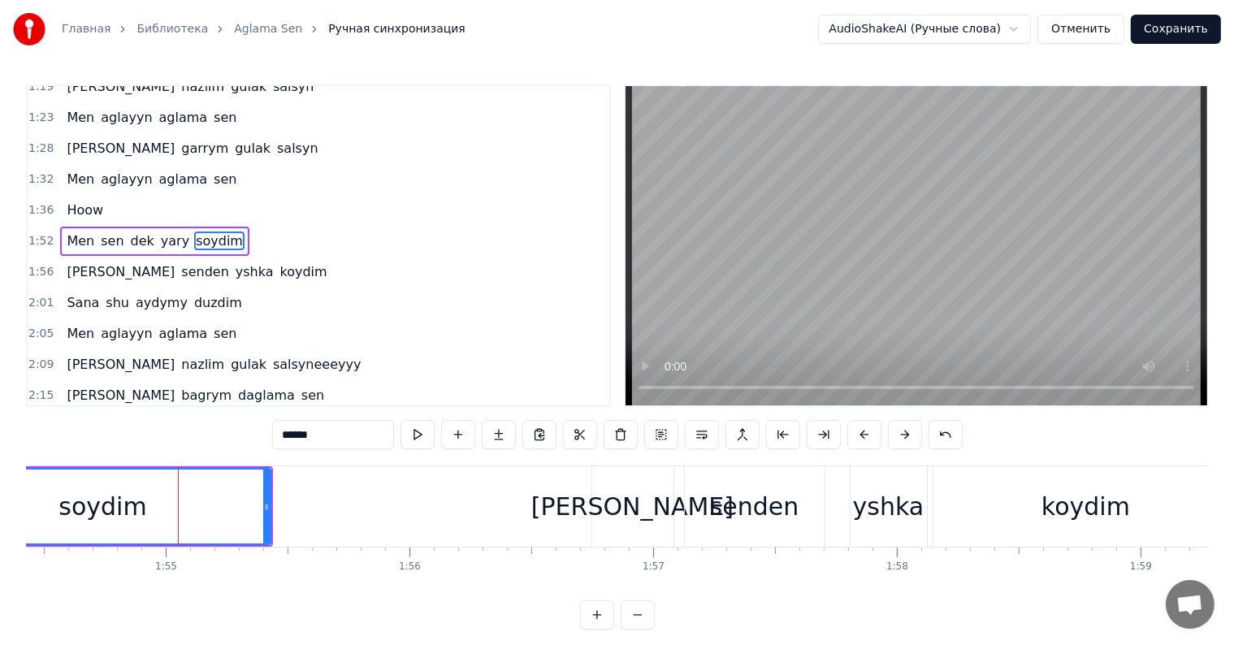
scroll to position [244, 0]
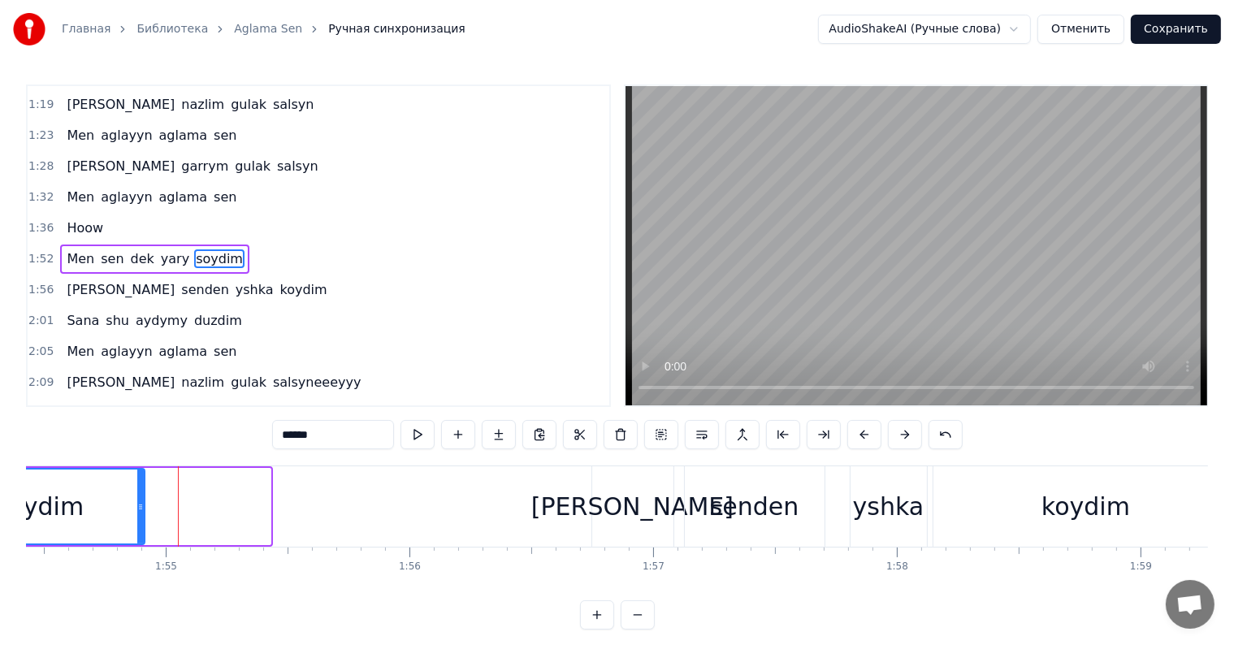
drag, startPoint x: 266, startPoint y: 505, endPoint x: 139, endPoint y: 506, distance: 126.7
click at [138, 506] on icon at bounding box center [140, 506] width 6 height 13
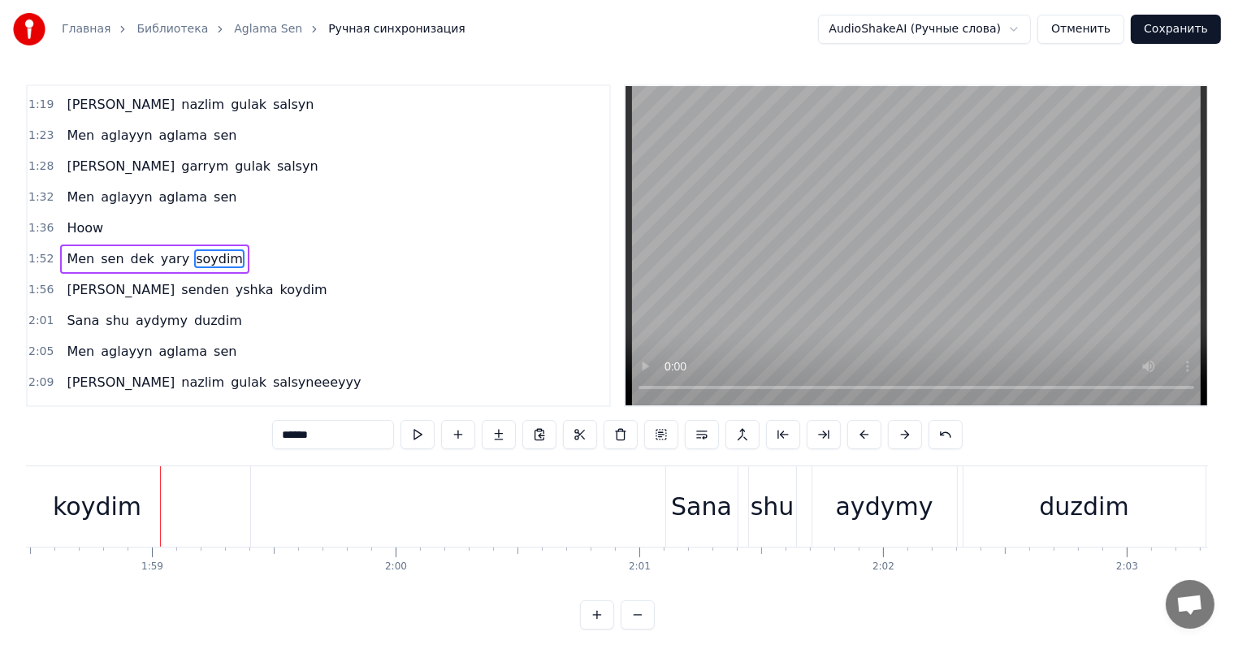
scroll to position [0, 28925]
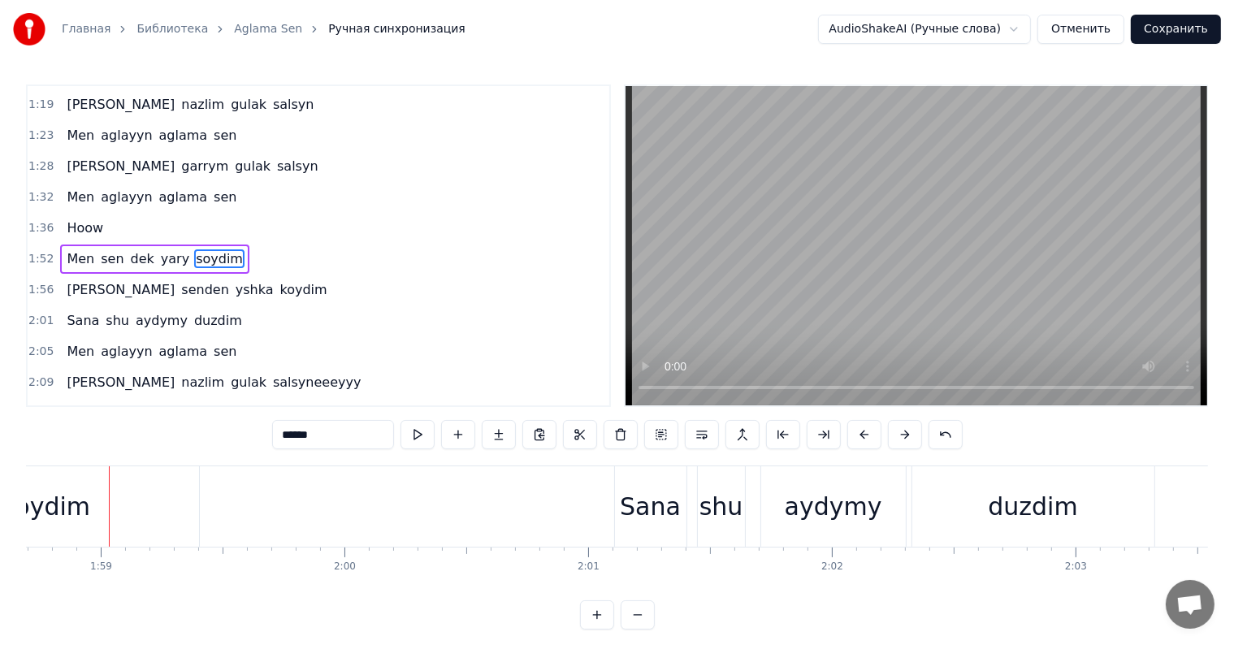
click at [109, 523] on div at bounding box center [109, 506] width 1 height 80
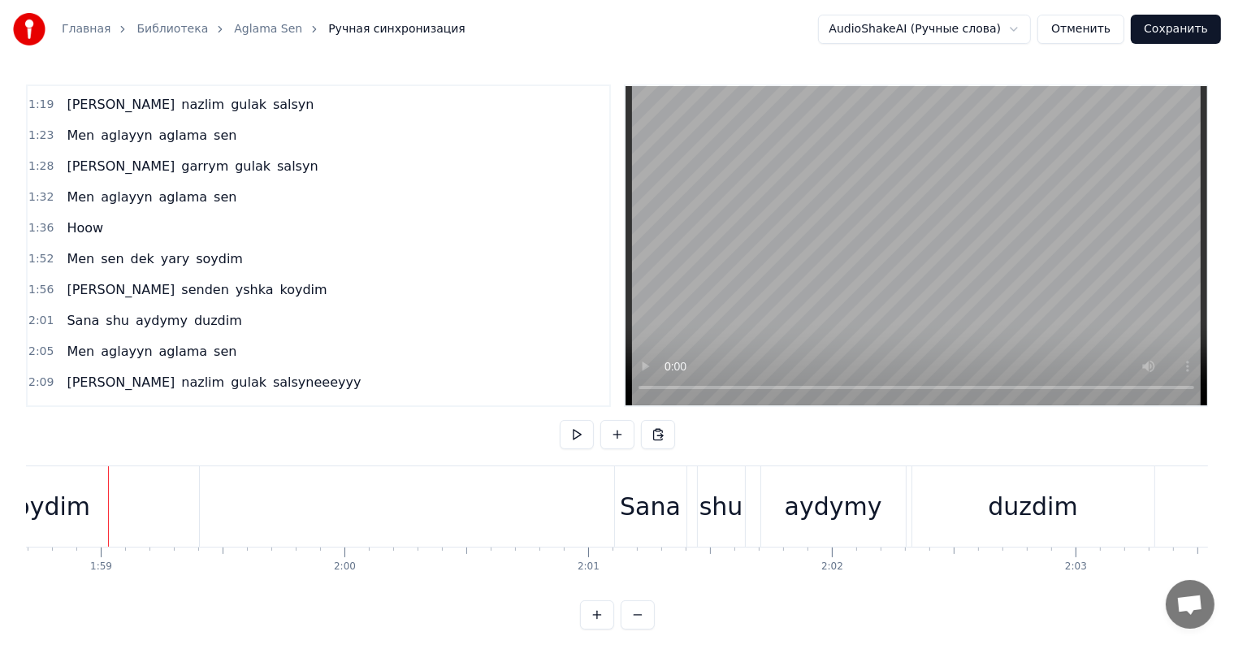
click at [104, 520] on div "koydim" at bounding box center [46, 506] width 305 height 80
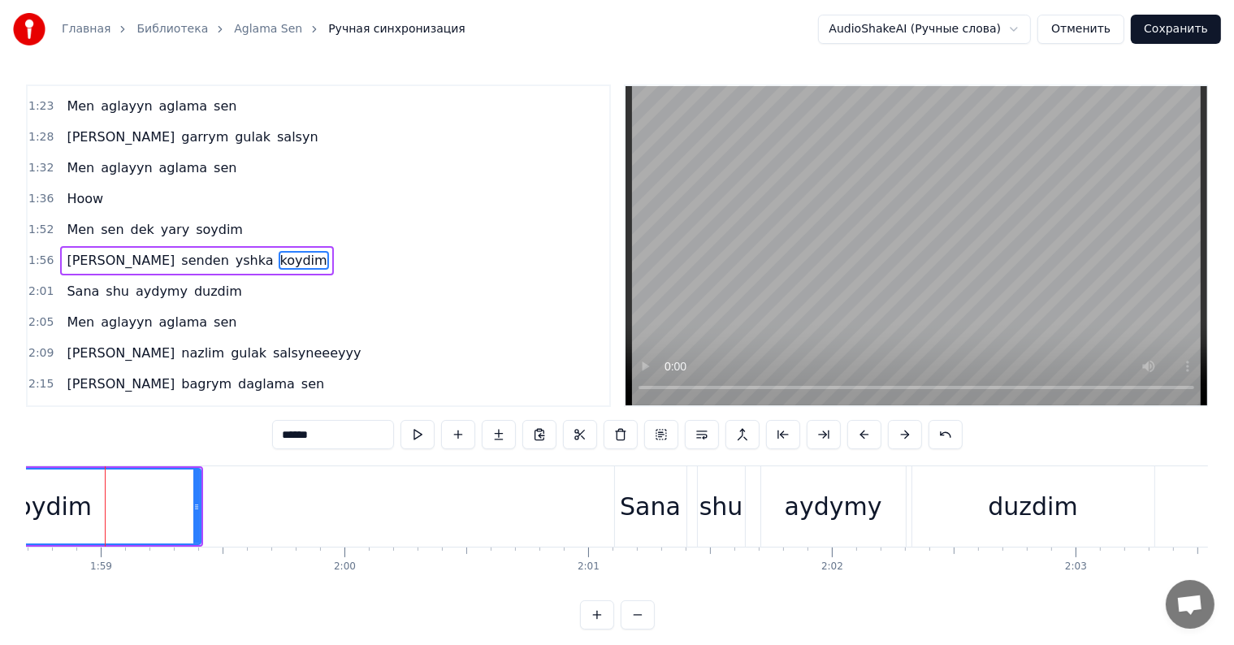
scroll to position [0, 28921]
drag, startPoint x: 180, startPoint y: 504, endPoint x: 105, endPoint y: 525, distance: 77.7
click at [105, 525] on div at bounding box center [103, 507] width 6 height 74
